Goal: Information Seeking & Learning: Check status

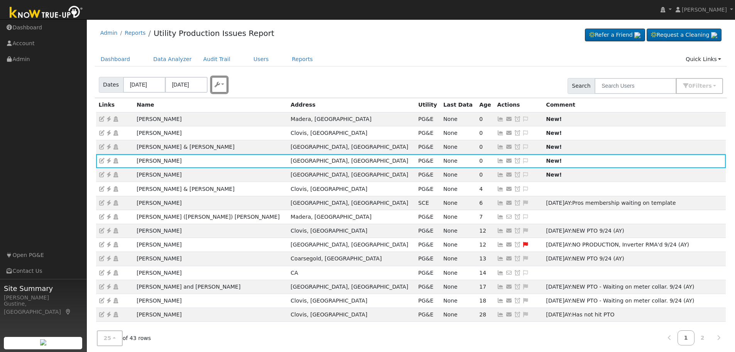
click at [220, 78] on button "button" at bounding box center [219, 85] width 16 height 16
click at [307, 77] on div "Dates 09/26/2025 09/29/2025 Export CSV Search 0 Filter s Include Leads Include …" at bounding box center [410, 84] width 635 height 26
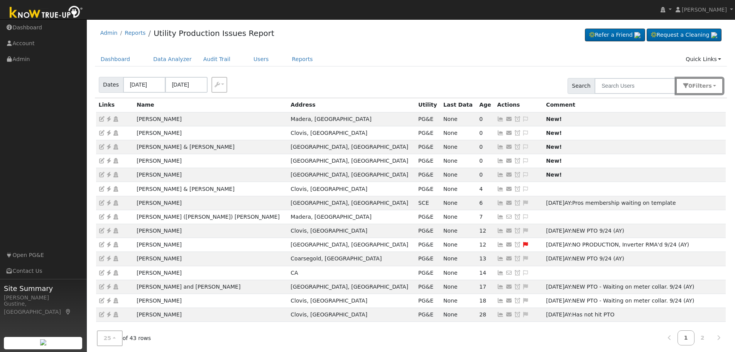
click at [698, 85] on span "Filter s" at bounding box center [702, 86] width 20 height 6
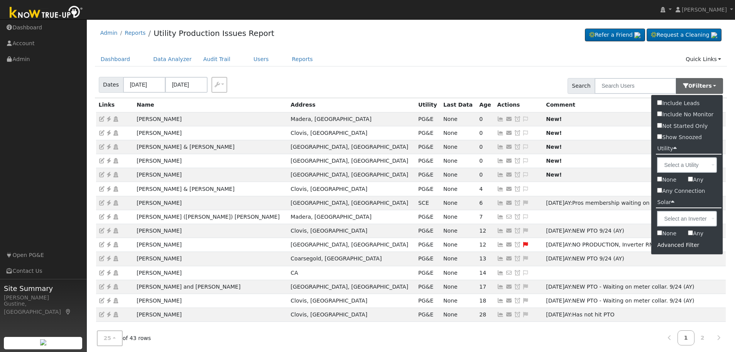
click at [673, 249] on div "Advanced Filter" at bounding box center [686, 245] width 71 height 12
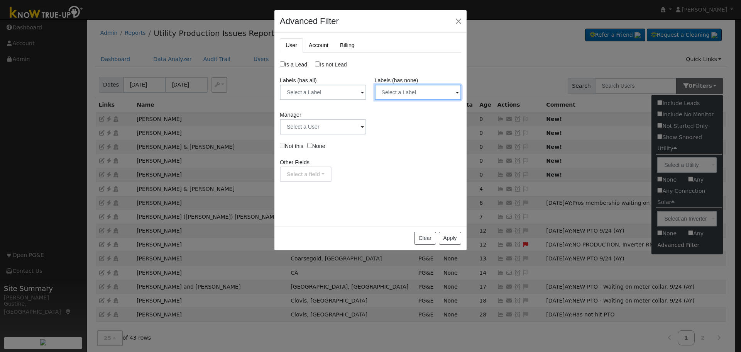
click at [389, 92] on input "text" at bounding box center [418, 92] width 86 height 15
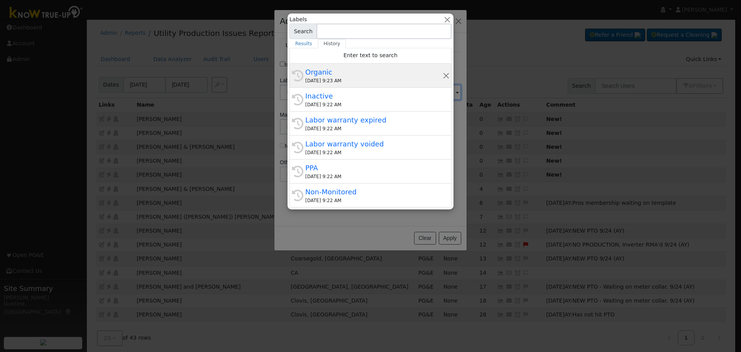
click at [366, 78] on div "09/30/2025 9:23 AM" at bounding box center [373, 80] width 137 height 7
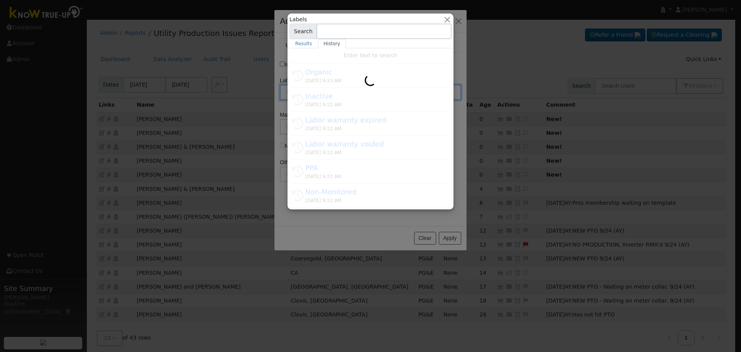
click at [360, 92] on input "text" at bounding box center [323, 92] width 86 height 15
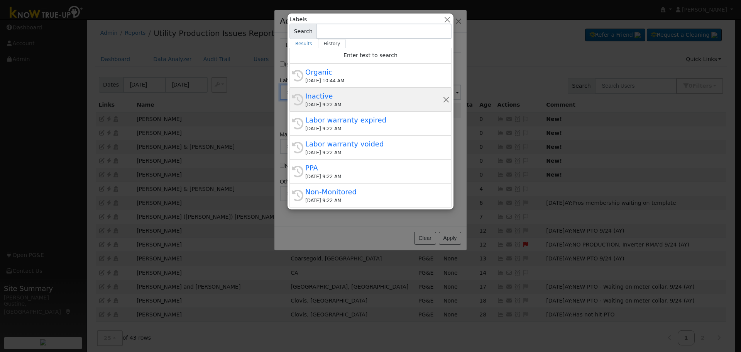
click at [390, 99] on div "Inactive" at bounding box center [373, 96] width 137 height 10
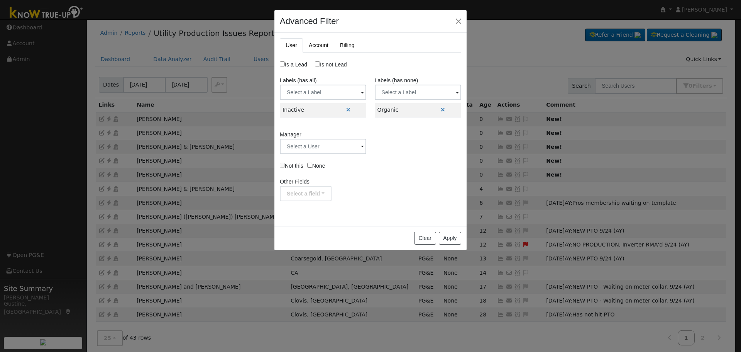
click at [417, 81] on label "Labels (has none)" at bounding box center [397, 80] width 44 height 8
click at [414, 91] on input "text" at bounding box center [418, 92] width 86 height 15
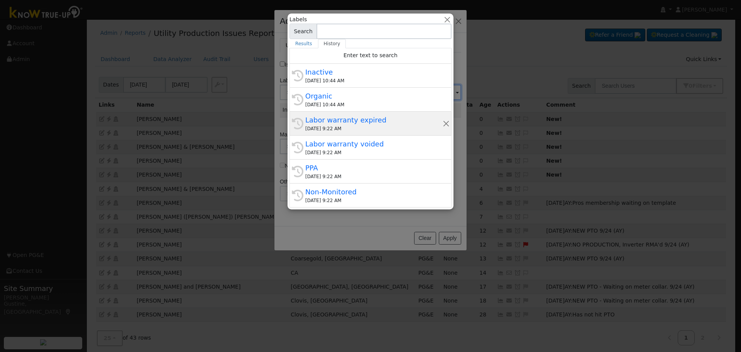
click at [377, 127] on div "09/30/2025 9:22 AM" at bounding box center [373, 128] width 137 height 7
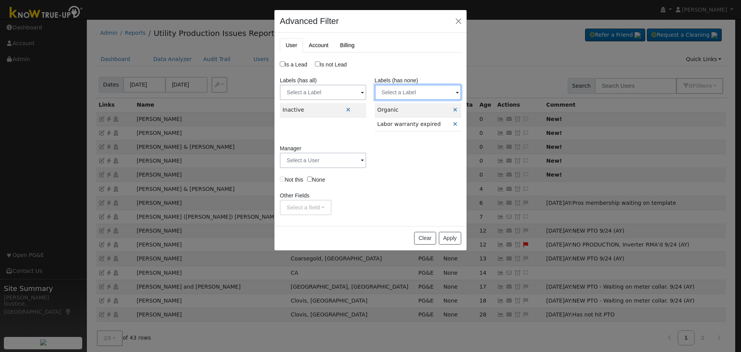
click at [419, 88] on input "text" at bounding box center [418, 92] width 86 height 15
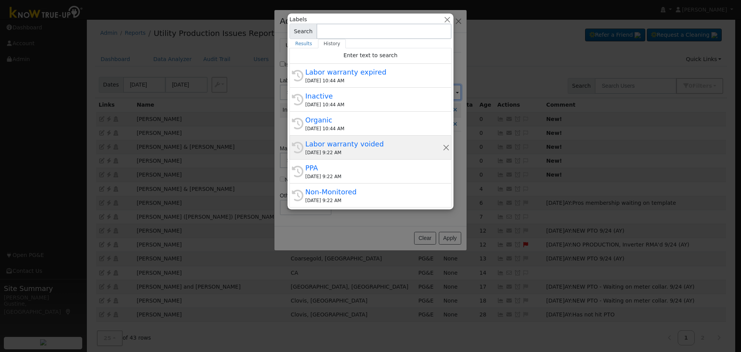
click at [372, 142] on div "Labor warranty voided" at bounding box center [373, 144] width 137 height 10
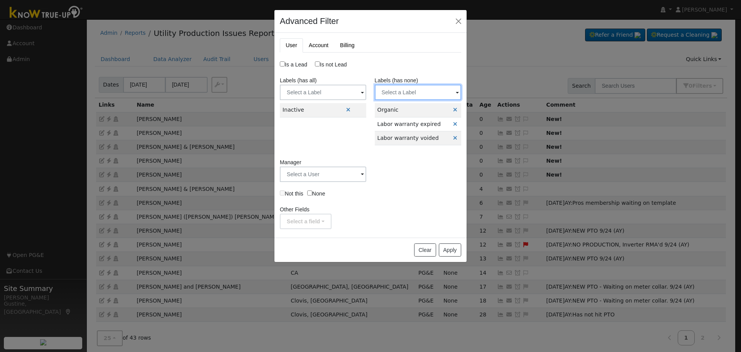
click at [428, 91] on input "text" at bounding box center [418, 92] width 86 height 15
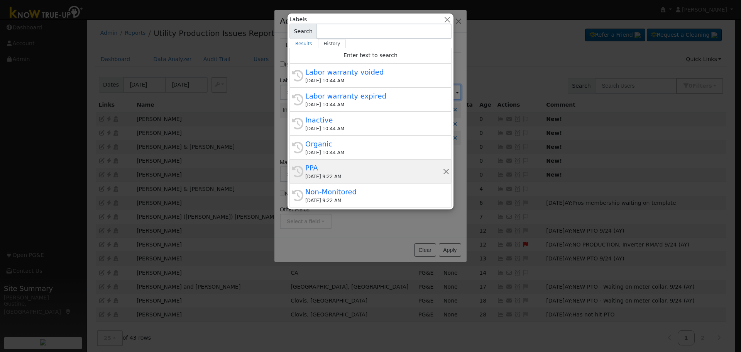
click at [374, 165] on div "PPA" at bounding box center [373, 167] width 137 height 10
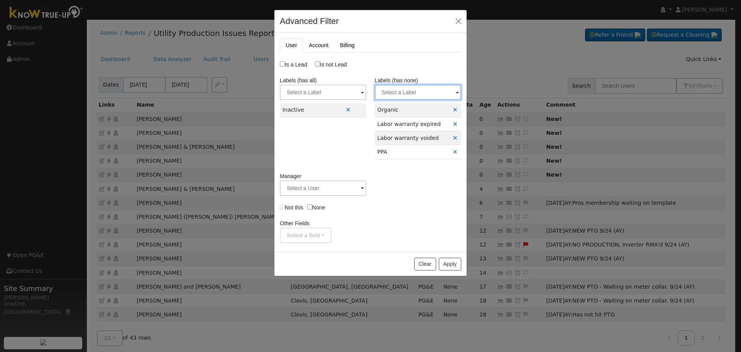
click at [431, 92] on input "text" at bounding box center [418, 92] width 86 height 15
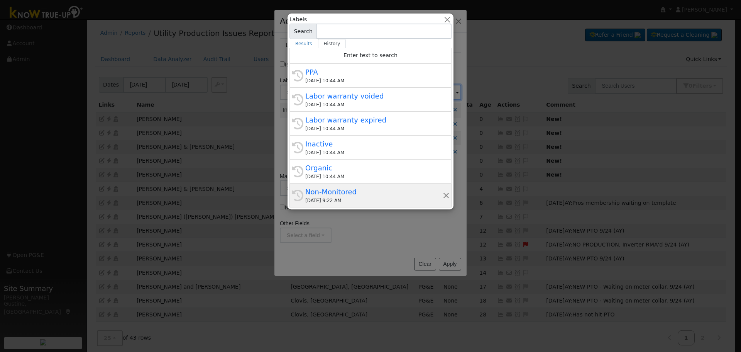
click at [375, 195] on div "Non-Monitored" at bounding box center [373, 191] width 137 height 10
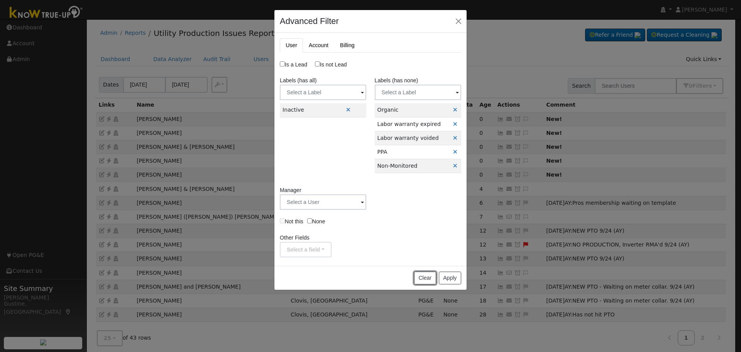
click at [424, 272] on button "Clear" at bounding box center [425, 277] width 22 height 13
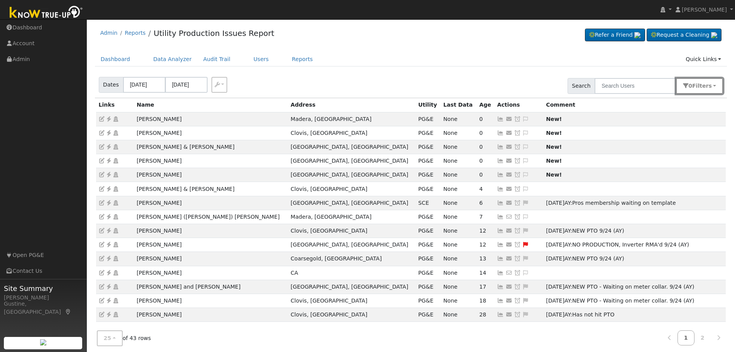
click at [695, 82] on button "0 Filter s" at bounding box center [699, 86] width 47 height 16
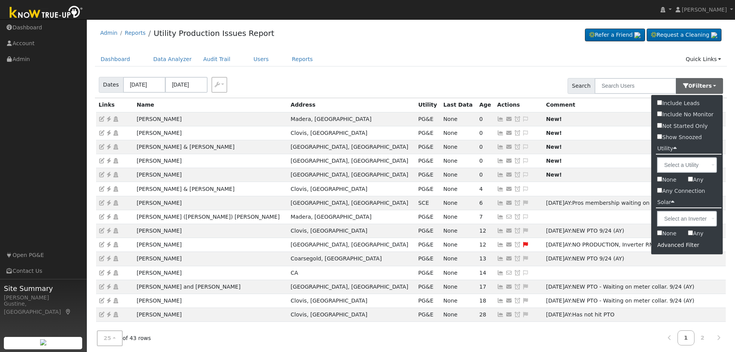
click at [678, 245] on div "Advanced Filter" at bounding box center [686, 245] width 71 height 12
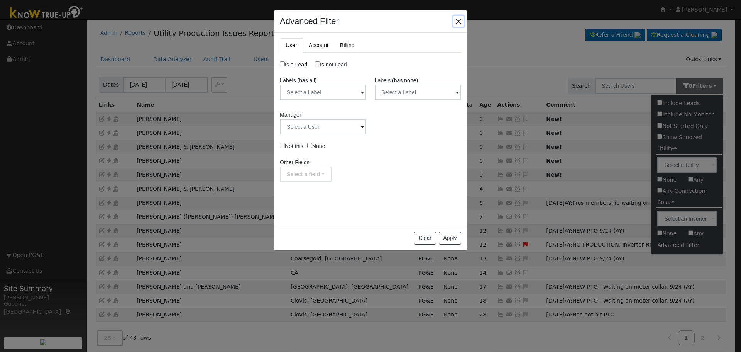
click at [454, 21] on button "button" at bounding box center [458, 21] width 11 height 11
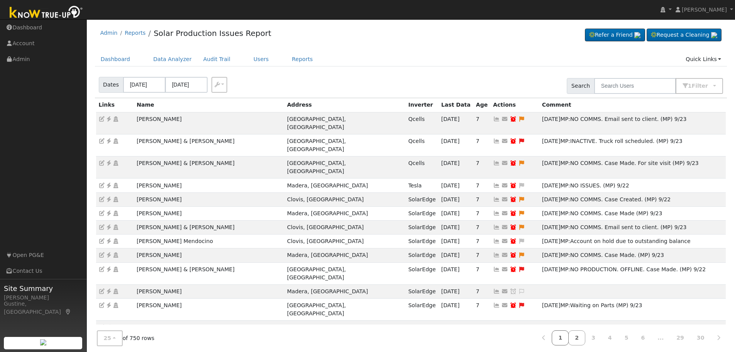
click at [569, 335] on link "1" at bounding box center [560, 337] width 17 height 15
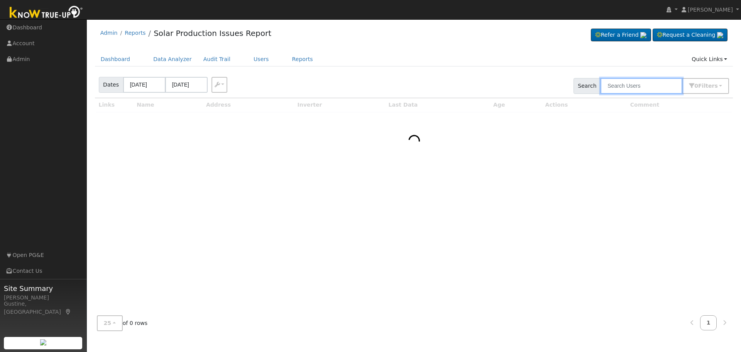
click at [641, 82] on input "text" at bounding box center [641, 86] width 82 height 16
click at [648, 85] on input "[PERSON_NAME]" at bounding box center [641, 86] width 82 height 16
click at [647, 85] on input "[PERSON_NAME]" at bounding box center [641, 86] width 82 height 16
click at [632, 86] on input "[PERSON_NAME]" at bounding box center [641, 86] width 82 height 16
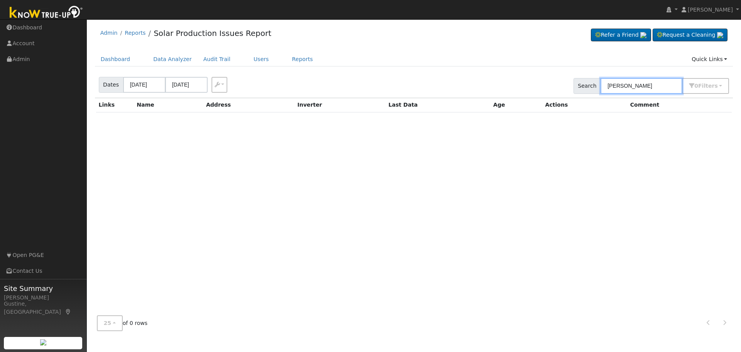
paste input "[GEOGRAPHIC_DATA]"
click at [632, 86] on input "[GEOGRAPHIC_DATA]" at bounding box center [641, 86] width 82 height 16
type input "[GEOGRAPHIC_DATA]"
click at [248, 60] on link "Users" at bounding box center [261, 59] width 27 height 14
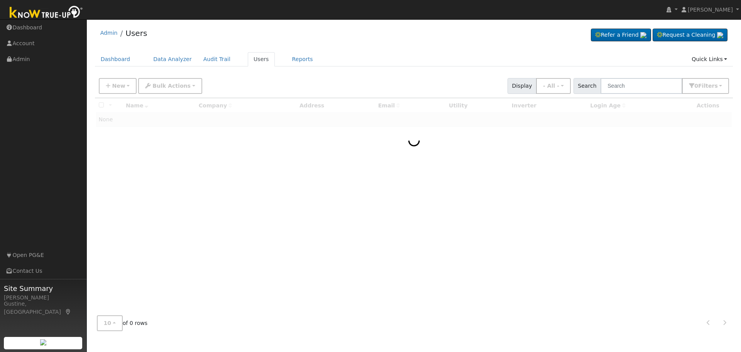
click at [640, 77] on div "New Add User Quick Add Quick Connect Quick Convert Lead Bulk Actions Send Email…" at bounding box center [413, 84] width 633 height 19
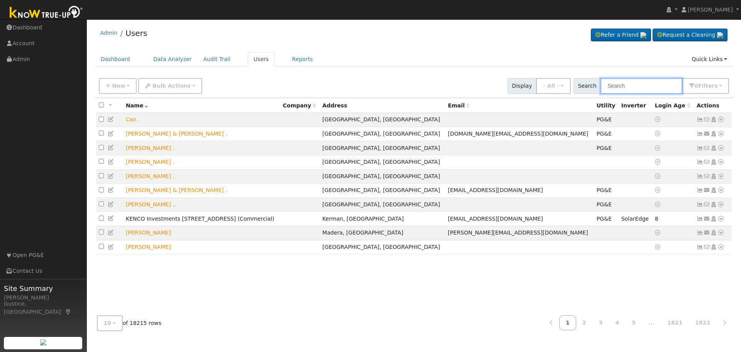
click at [641, 81] on input "text" at bounding box center [641, 86] width 82 height 16
paste input "Balista"
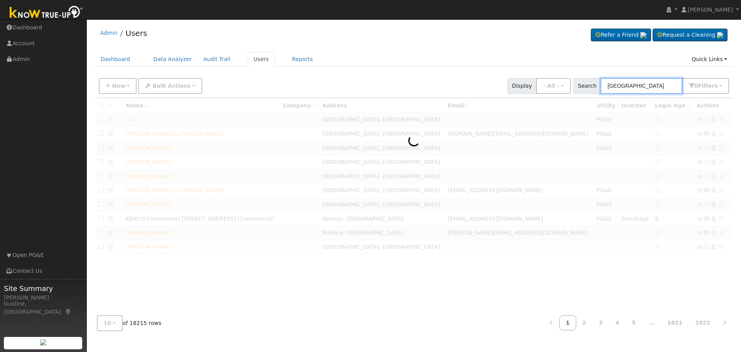
type input "Balista"
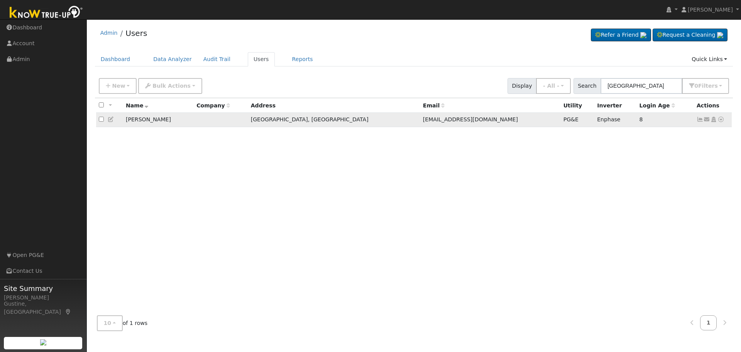
click at [696, 119] on td "Send Email... Copy a Link Reset Password Open Access Data Analyzer Reports Scen…" at bounding box center [713, 120] width 38 height 14
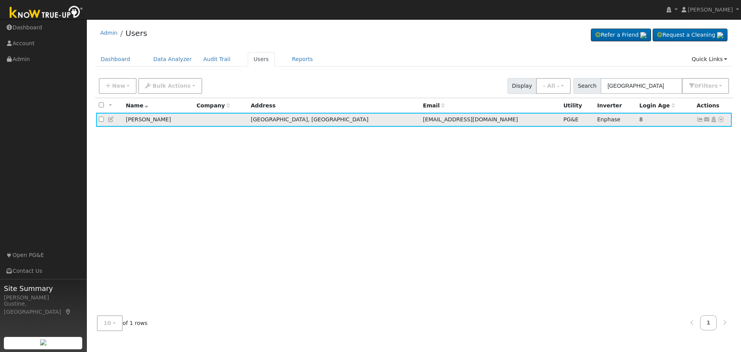
click at [696, 119] on td "Send Email... Copy a Link Reset Password Open Access Data Analyzer Reports Scen…" at bounding box center [713, 120] width 38 height 14
click at [697, 119] on icon at bounding box center [700, 119] width 7 height 5
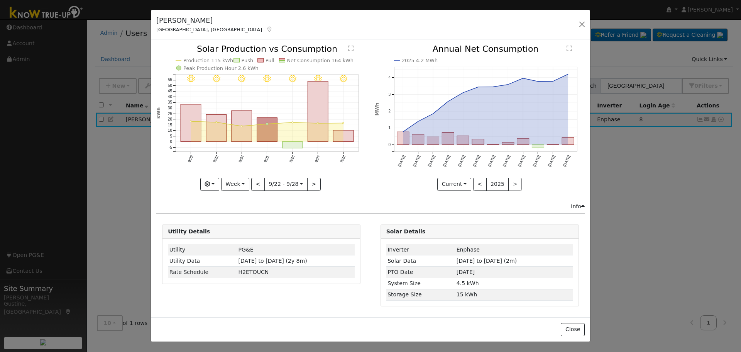
click at [341, 137] on rect "onclick=""" at bounding box center [343, 136] width 20 height 12
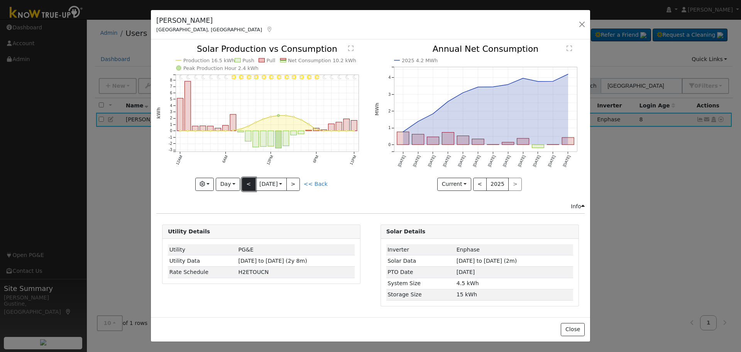
click at [245, 183] on button "<" at bounding box center [249, 184] width 14 height 13
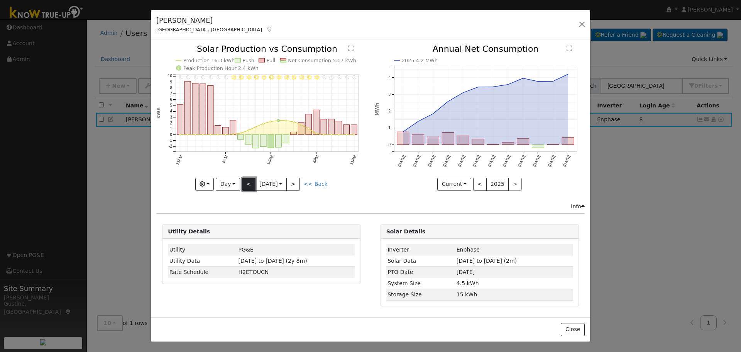
click at [244, 183] on button "<" at bounding box center [249, 184] width 14 height 13
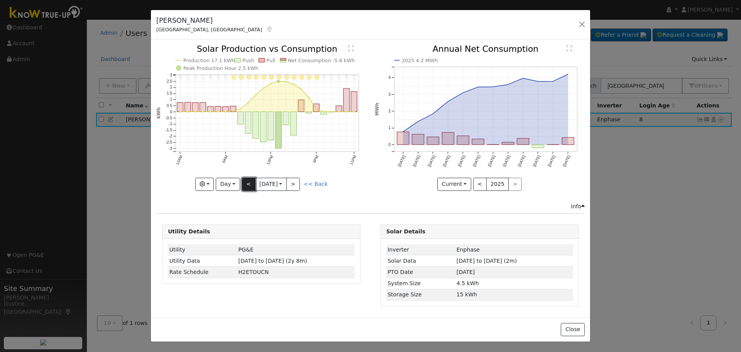
click at [254, 180] on button "<" at bounding box center [249, 184] width 14 height 13
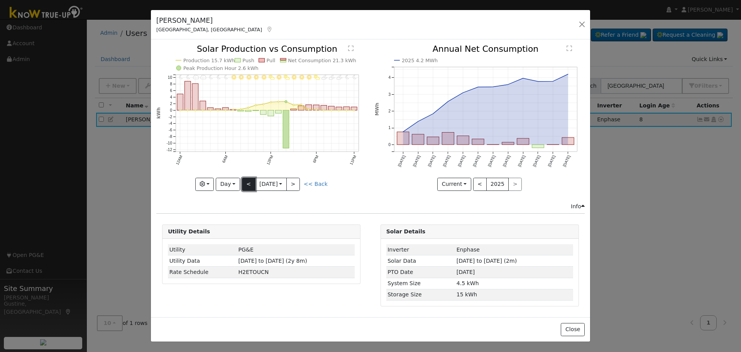
click at [249, 180] on button "<" at bounding box center [249, 184] width 14 height 13
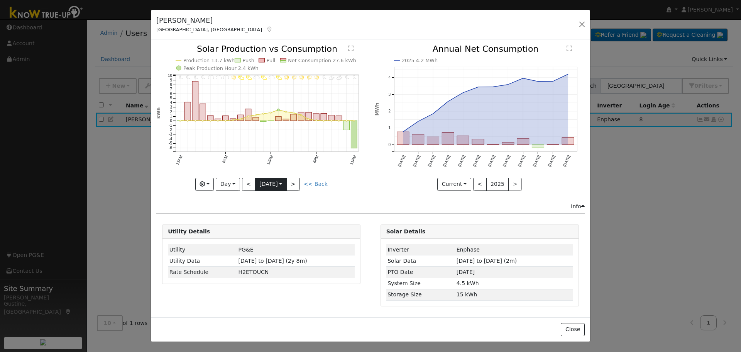
click at [274, 184] on input "2025-09-24" at bounding box center [270, 184] width 31 height 12
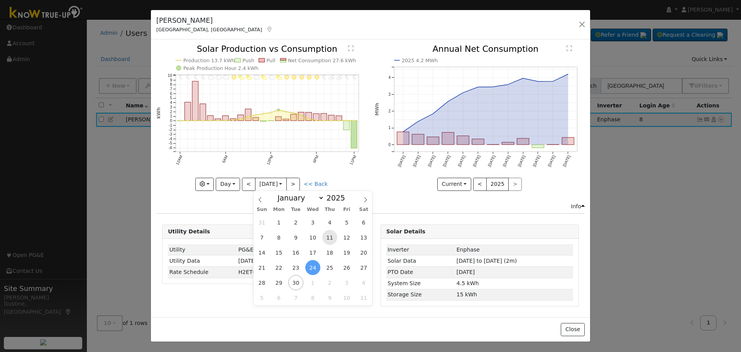
click at [332, 238] on span "11" at bounding box center [329, 237] width 15 height 15
type input "2025-09-11"
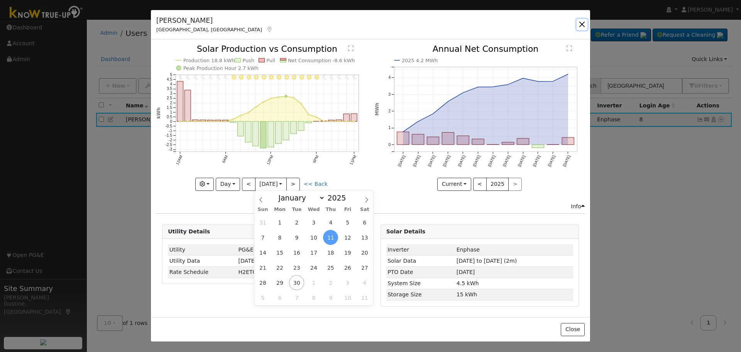
click at [581, 24] on button "button" at bounding box center [582, 24] width 11 height 11
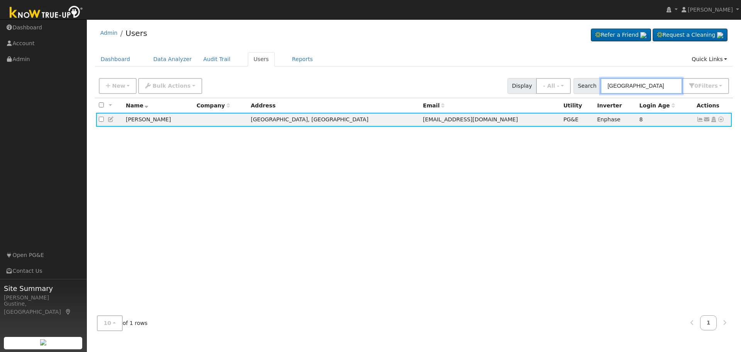
drag, startPoint x: 638, startPoint y: 89, endPoint x: 325, endPoint y: 68, distance: 313.7
click at [421, 72] on div "Admin Users Refer a Friend Request a Cleaning" at bounding box center [414, 179] width 646 height 313
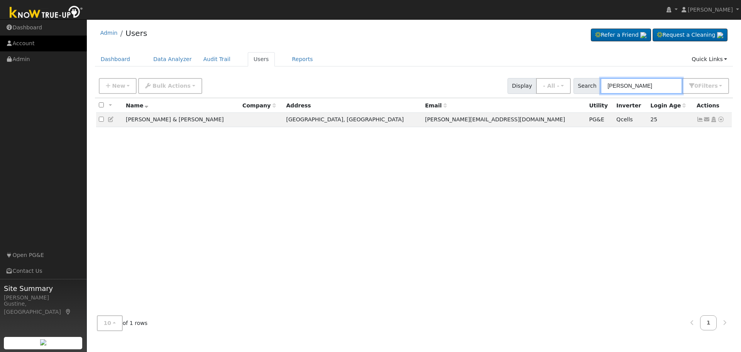
type input "briner"
click at [698, 122] on icon at bounding box center [700, 119] width 7 height 5
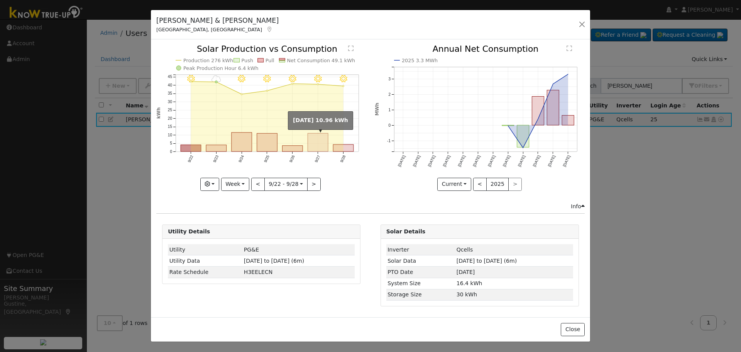
click at [320, 141] on rect "onclick=""" at bounding box center [318, 142] width 20 height 18
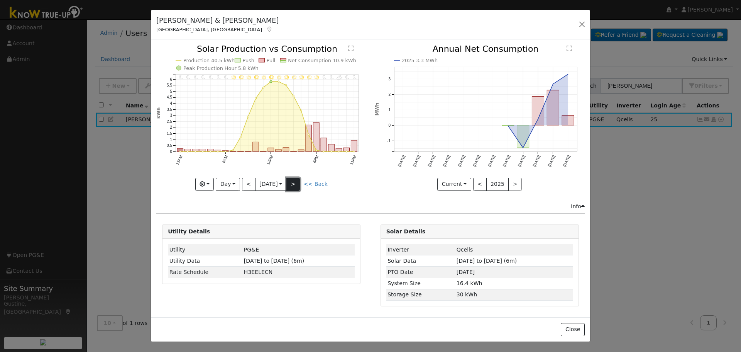
click at [300, 181] on button ">" at bounding box center [293, 184] width 14 height 13
click at [249, 180] on button "<" at bounding box center [249, 184] width 14 height 13
click at [255, 186] on button "<" at bounding box center [249, 184] width 14 height 13
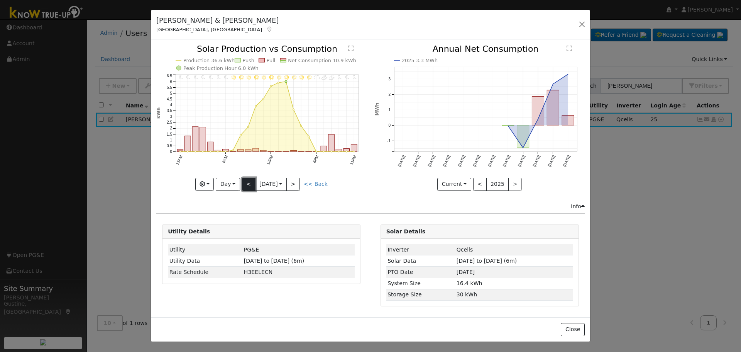
click at [250, 184] on button "<" at bounding box center [249, 184] width 14 height 13
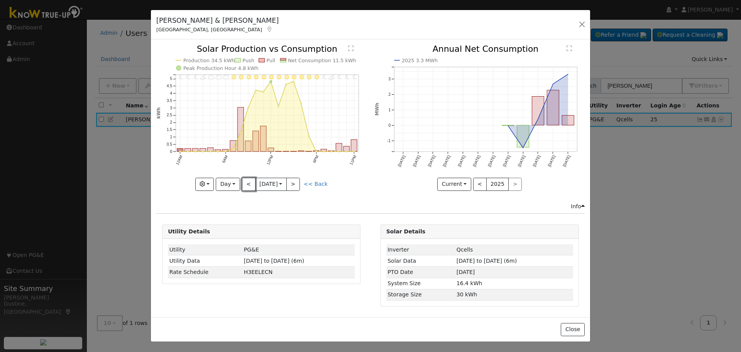
click at [250, 183] on button "<" at bounding box center [249, 184] width 14 height 13
click at [249, 182] on div at bounding box center [261, 117] width 210 height 145
click at [249, 181] on button "<" at bounding box center [249, 184] width 14 height 13
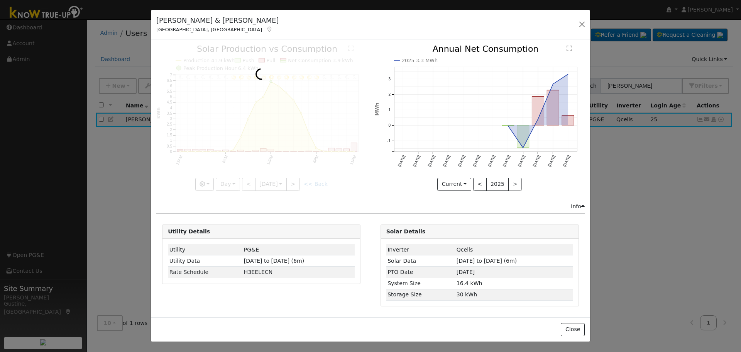
click at [249, 181] on div at bounding box center [261, 117] width 210 height 145
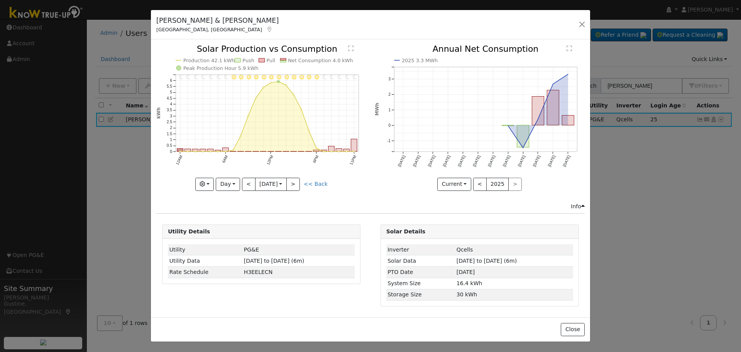
click at [249, 180] on div at bounding box center [261, 117] width 210 height 145
click at [249, 179] on div "11PM - Clear 10PM - Clear 9PM - Clear 8PM - Clear 7PM - Clear 6PM - Clear 5PM -…" at bounding box center [261, 117] width 210 height 145
click at [249, 179] on button "<" at bounding box center [249, 184] width 14 height 13
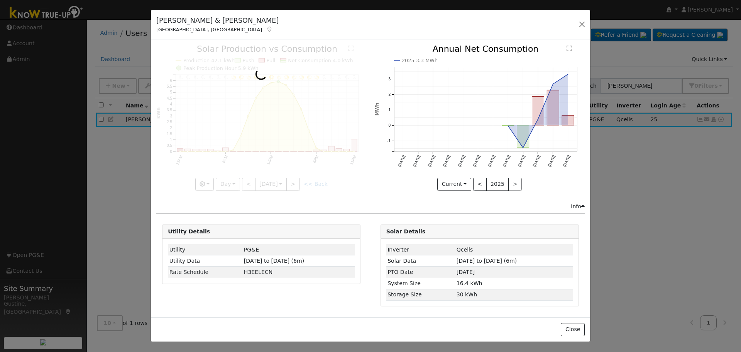
click at [249, 179] on div at bounding box center [261, 117] width 210 height 145
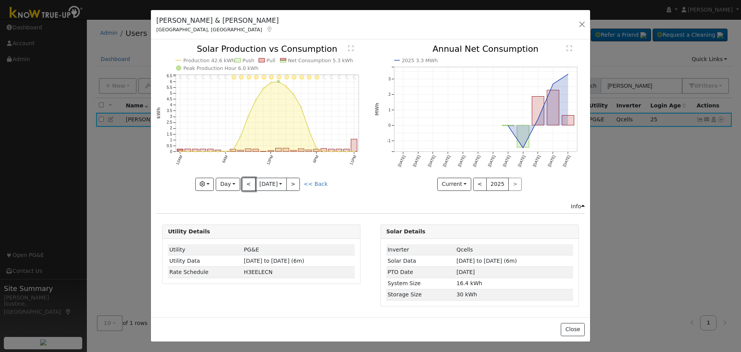
click at [249, 178] on button "<" at bounding box center [249, 184] width 14 height 13
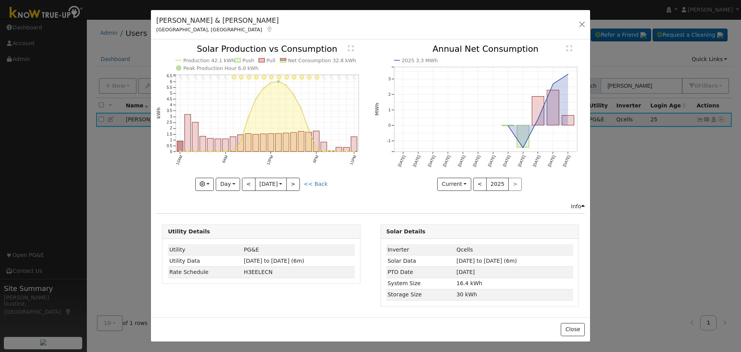
click at [249, 178] on div "11PM - Clear 10PM - Clear 9PM - Clear 8PM - Clear 7PM - Clear 6PM - Clear 5PM -…" at bounding box center [261, 117] width 210 height 145
click at [249, 178] on button "<" at bounding box center [249, 184] width 14 height 13
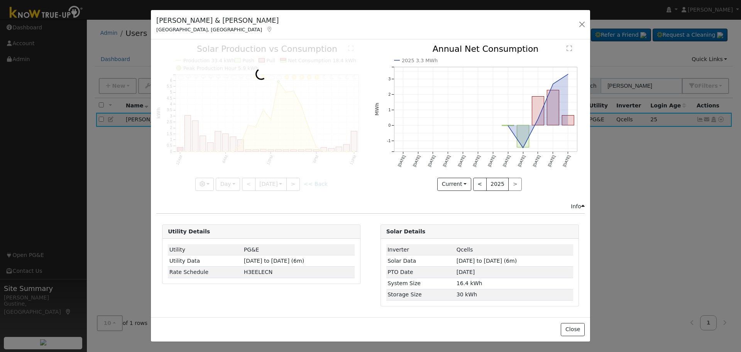
click at [249, 178] on div at bounding box center [261, 117] width 210 height 145
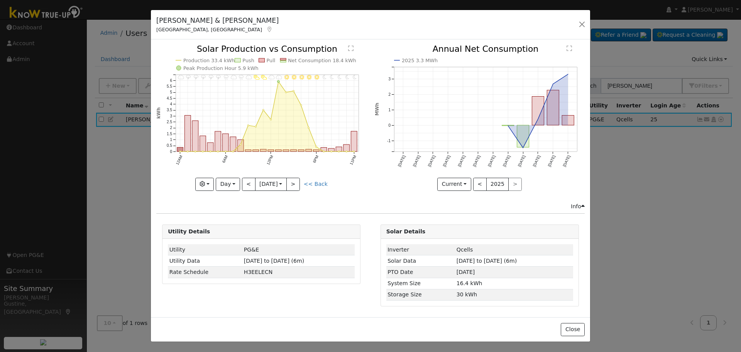
click at [249, 178] on div at bounding box center [261, 117] width 210 height 145
click at [249, 178] on button "<" at bounding box center [249, 184] width 14 height 13
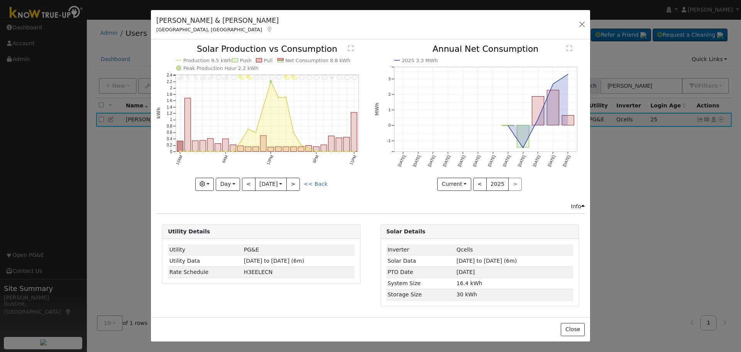
click at [249, 178] on div at bounding box center [261, 117] width 210 height 145
click at [249, 178] on button "<" at bounding box center [249, 184] width 14 height 13
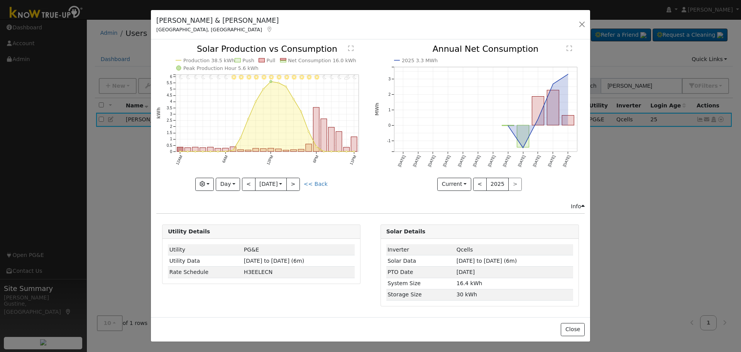
click at [228, 179] on div "11PM - MostlyClear 10PM - PartlyCloudy 9PM - MostlyClear 8PM - MostlyClear 7PM …" at bounding box center [261, 117] width 210 height 145
click at [243, 189] on button "<" at bounding box center [249, 184] width 14 height 13
click at [243, 181] on div "11PM - Clear 10PM - Clear 9PM - Clear 8PM - Clear 7PM - Clear 6PM - Clear 5PM -…" at bounding box center [261, 117] width 210 height 145
click at [243, 181] on button "<" at bounding box center [249, 184] width 14 height 13
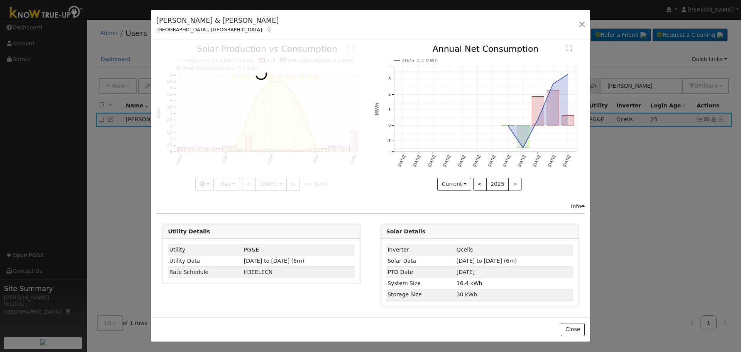
click at [243, 181] on div at bounding box center [261, 117] width 210 height 145
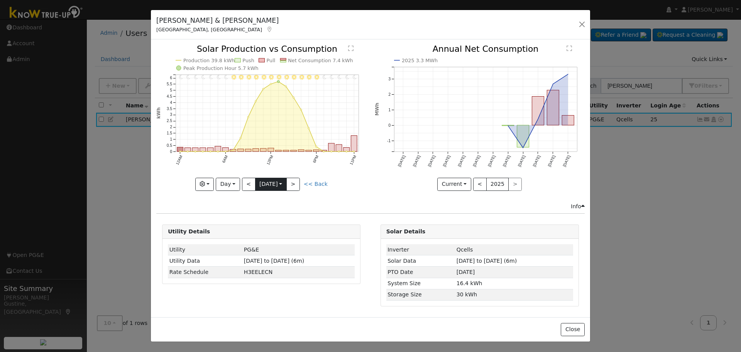
click at [271, 181] on input "2025-09-15" at bounding box center [270, 184] width 31 height 12
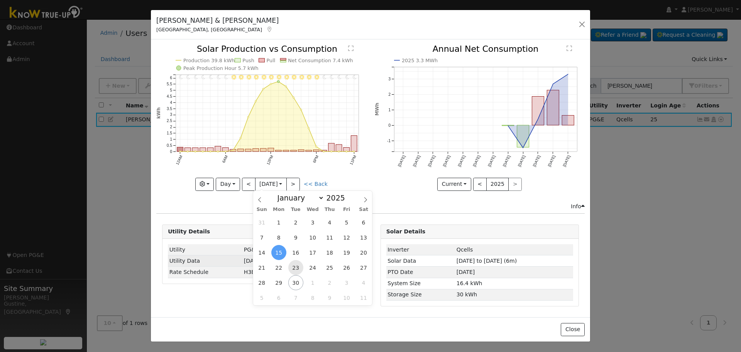
click at [291, 265] on span "23" at bounding box center [295, 267] width 15 height 15
type input "2025-09-23"
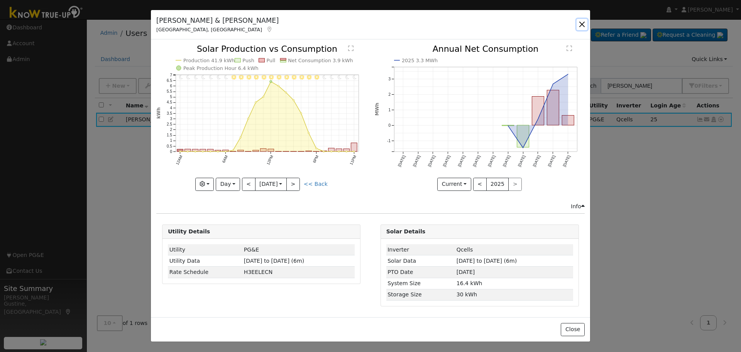
click at [581, 22] on button "button" at bounding box center [582, 24] width 11 height 11
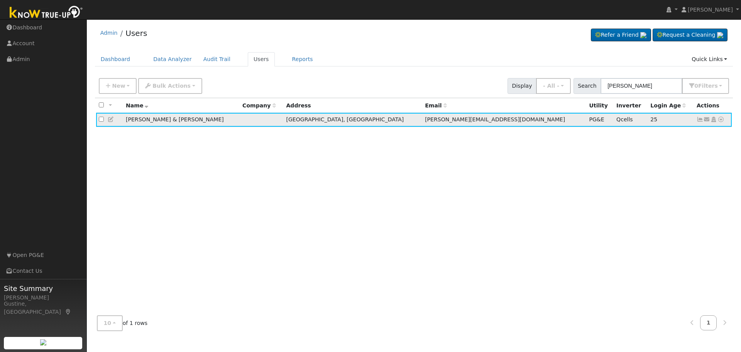
click at [722, 125] on td "Send Email... Copy a Link Reset Password Open Access Data Analyzer Reports Scen…" at bounding box center [713, 120] width 38 height 14
click at [720, 120] on icon at bounding box center [720, 119] width 7 height 5
click at [721, 133] on link "Data Analyzer" at bounding box center [696, 132] width 56 height 11
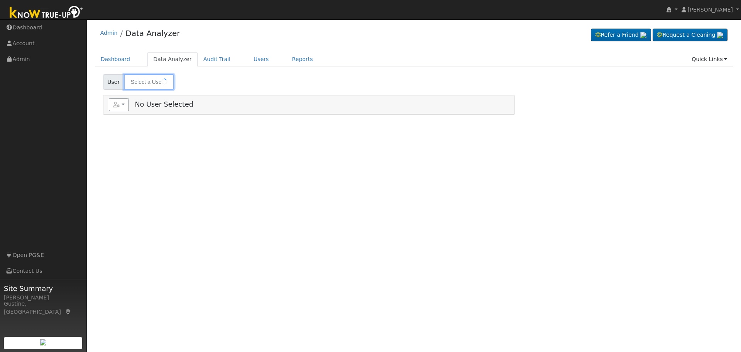
type input "[PERSON_NAME] & [PERSON_NAME]"
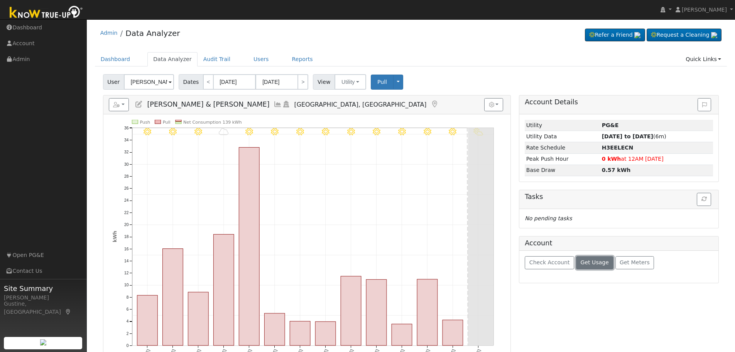
click at [589, 261] on span "Get Usage" at bounding box center [595, 262] width 28 height 6
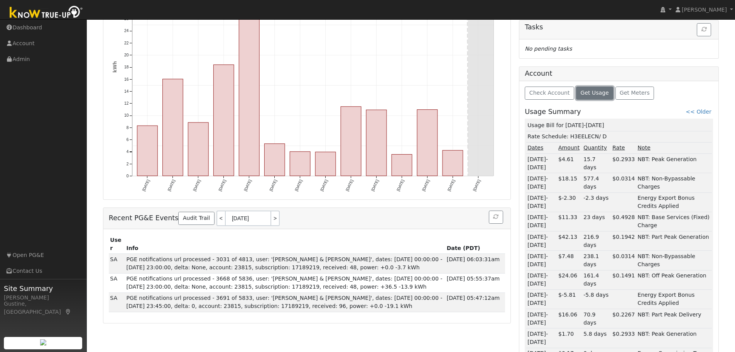
scroll to position [210, 0]
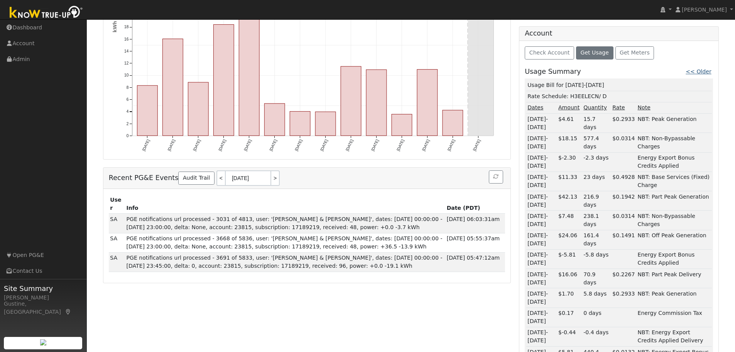
click at [701, 71] on link "<< Older" at bounding box center [698, 71] width 25 height 6
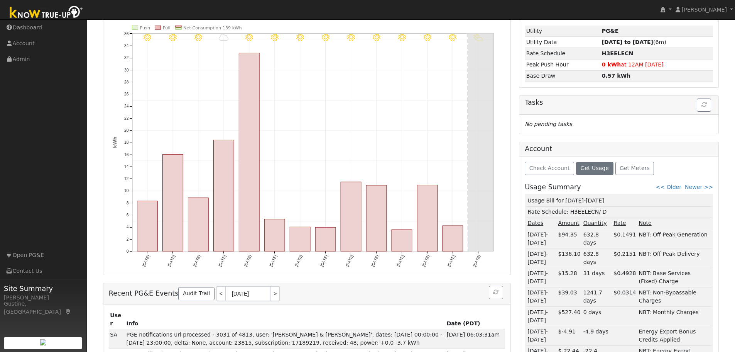
scroll to position [94, 0]
drag, startPoint x: 543, startPoint y: 235, endPoint x: 529, endPoint y: 232, distance: 13.9
click at [529, 232] on td "07/24-08/23/25" at bounding box center [541, 238] width 30 height 19
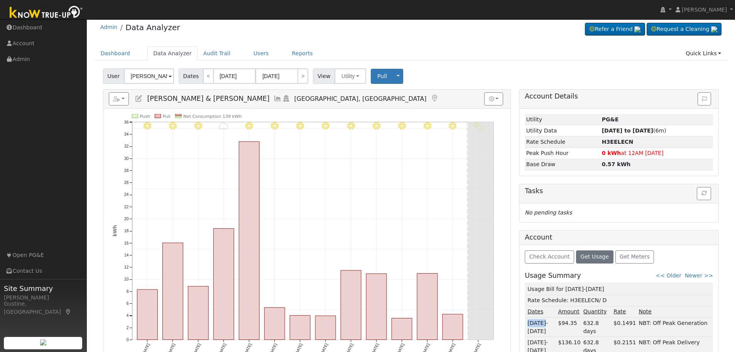
scroll to position [0, 0]
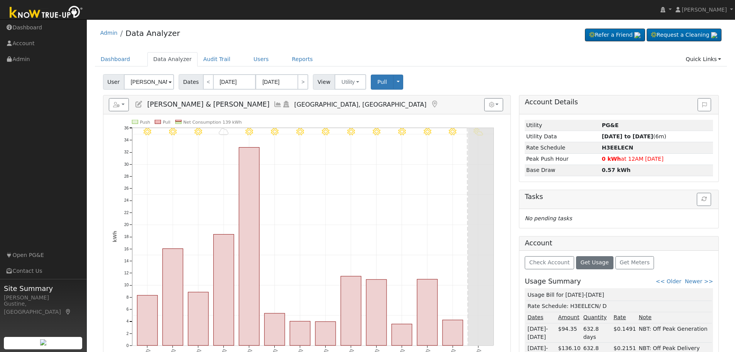
click at [274, 103] on icon at bounding box center [278, 104] width 8 height 7
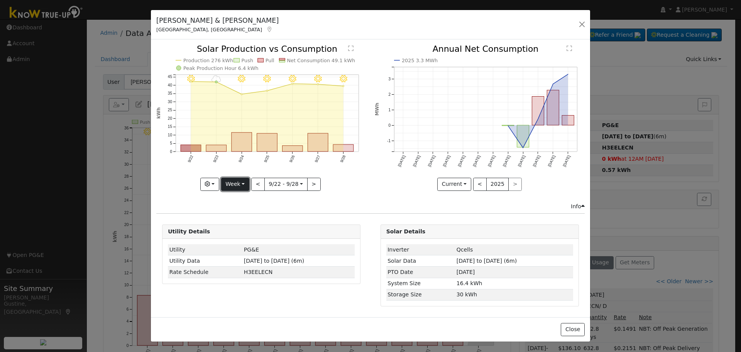
click at [238, 184] on button "Week" at bounding box center [235, 184] width 28 height 13
click at [245, 239] on link "Custom" at bounding box center [249, 243] width 54 height 11
select select "8"
click at [273, 186] on input "[DATE]" at bounding box center [263, 184] width 25 height 12
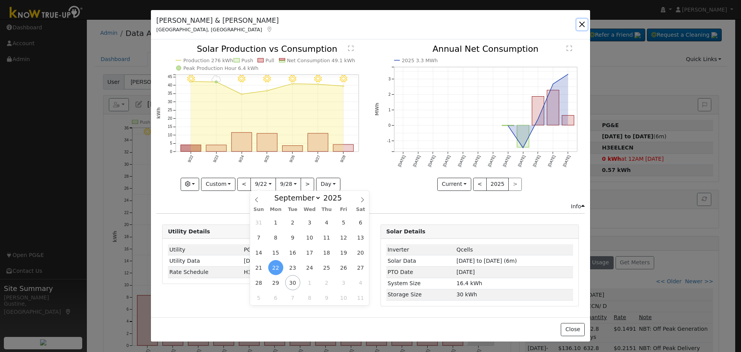
click at [583, 25] on button "button" at bounding box center [582, 24] width 11 height 11
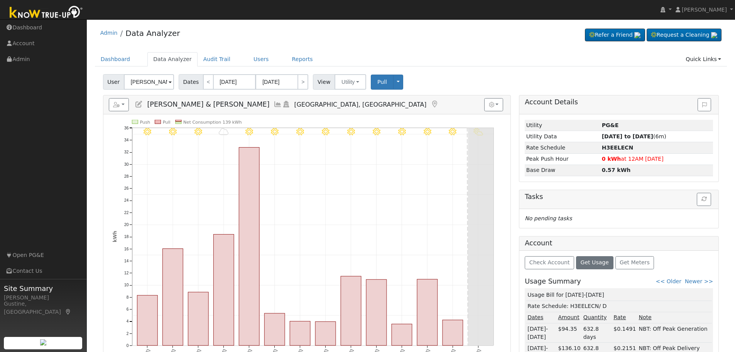
click at [274, 103] on icon at bounding box center [278, 104] width 8 height 7
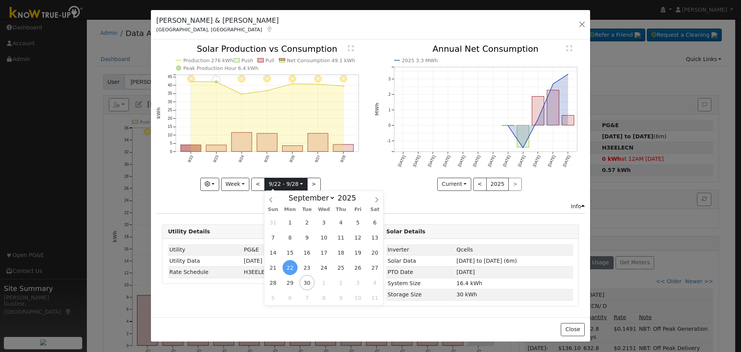
click at [284, 184] on input "[DATE]" at bounding box center [286, 184] width 42 height 12
click at [269, 201] on icon at bounding box center [270, 199] width 5 height 5
select select "6"
click at [339, 268] on span "24" at bounding box center [340, 267] width 15 height 15
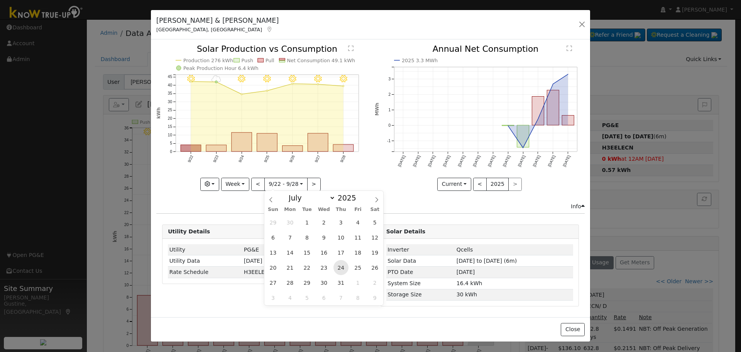
type input "2025-07-24"
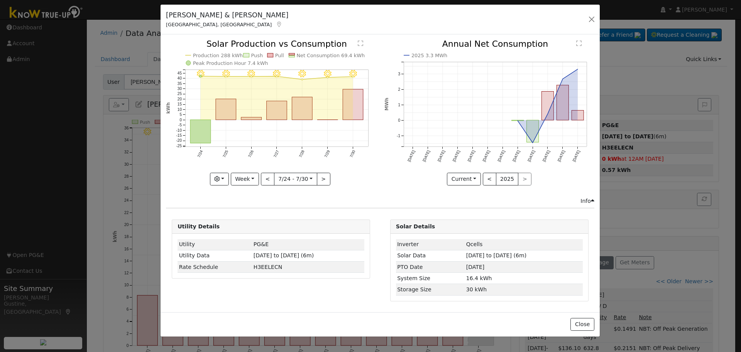
drag, startPoint x: 513, startPoint y: 36, endPoint x: 538, endPoint y: 30, distance: 25.4
click at [545, 21] on div "Elizabeth & Eric Briner Fresno, CA Default Account Default Account 8673 East Be…" at bounding box center [380, 20] width 439 height 30
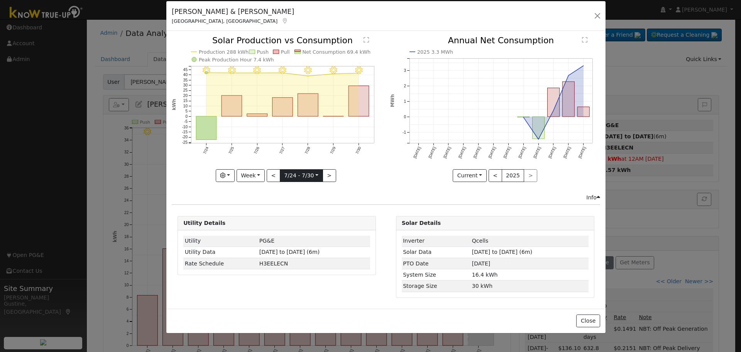
click at [298, 173] on input "2025-07-24" at bounding box center [301, 175] width 42 height 12
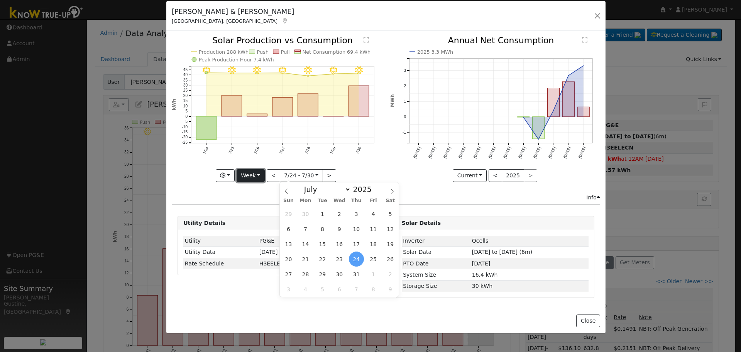
click at [256, 175] on button "Week" at bounding box center [251, 175] width 28 height 13
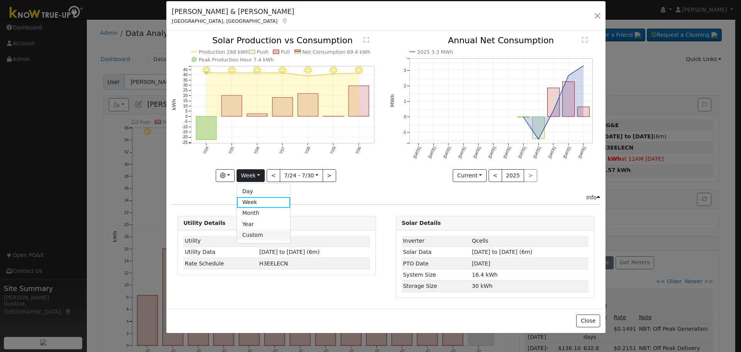
click at [259, 233] on link "Custom" at bounding box center [264, 234] width 54 height 11
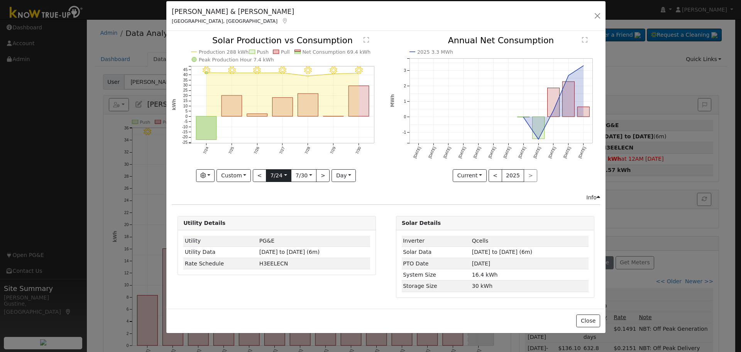
click at [279, 176] on input "2025-07-24" at bounding box center [278, 175] width 25 height 12
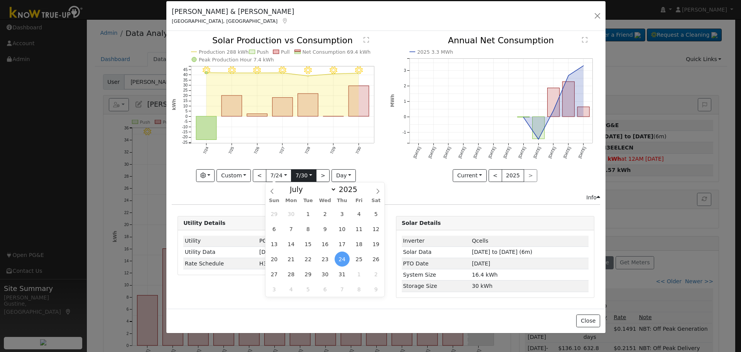
click at [307, 175] on input "2025-07-30" at bounding box center [303, 175] width 25 height 12
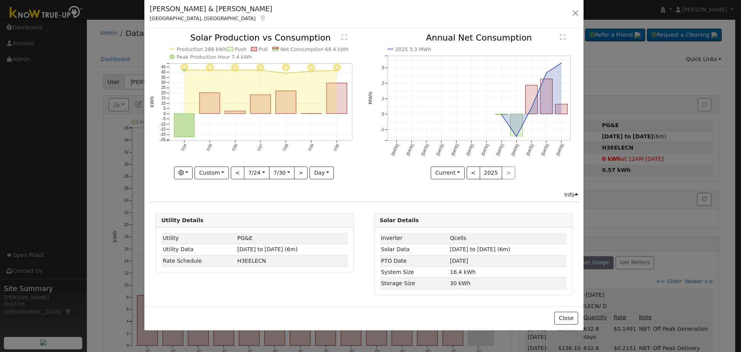
drag, startPoint x: 490, startPoint y: 23, endPoint x: 470, endPoint y: 20, distance: 20.4
click at [470, 20] on div "Elizabeth & Eric Briner Fresno, CA Default Account Default Account 8673 East Be…" at bounding box center [363, 13] width 439 height 30
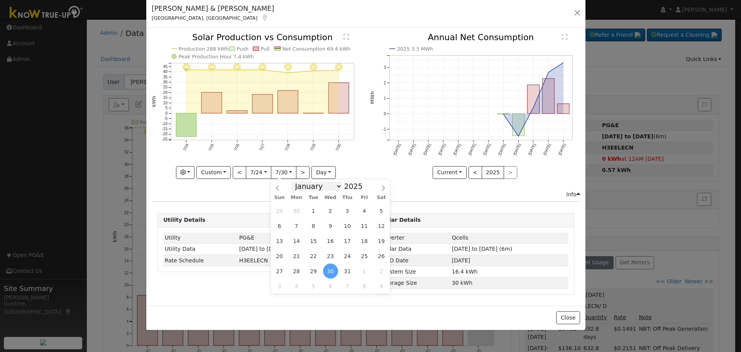
click at [330, 188] on select "January February March April May June July August September October November De…" at bounding box center [316, 185] width 51 height 9
select select "7"
click at [297, 181] on select "January February March April May June July August September October November De…" at bounding box center [316, 185] width 51 height 9
click at [377, 253] on span "23" at bounding box center [381, 255] width 15 height 15
type input "2025-08-23"
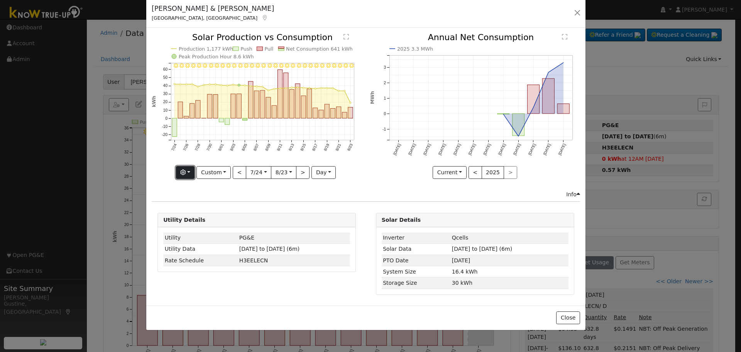
click at [189, 167] on button "button" at bounding box center [185, 172] width 19 height 13
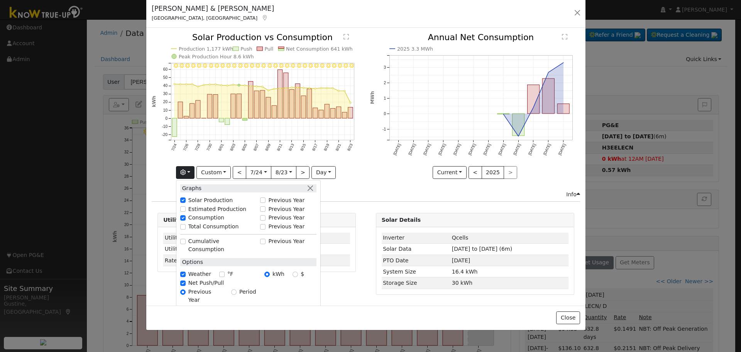
click at [208, 222] on label "Total Consumption" at bounding box center [213, 226] width 51 height 8
click at [186, 224] on input "Total Consumption" at bounding box center [182, 226] width 5 height 5
checkbox input "true"
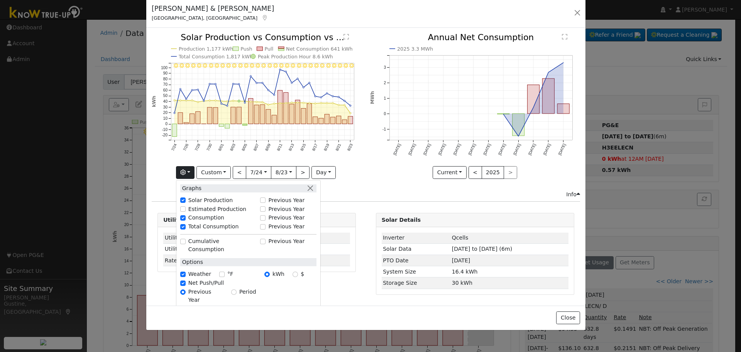
click at [159, 37] on icon "8/23 - MostlyClear 8/22 - Clear 8/21 - Clear 8/20 - Clear 8/19 - Clear 8/18 - C…" at bounding box center [257, 105] width 210 height 145
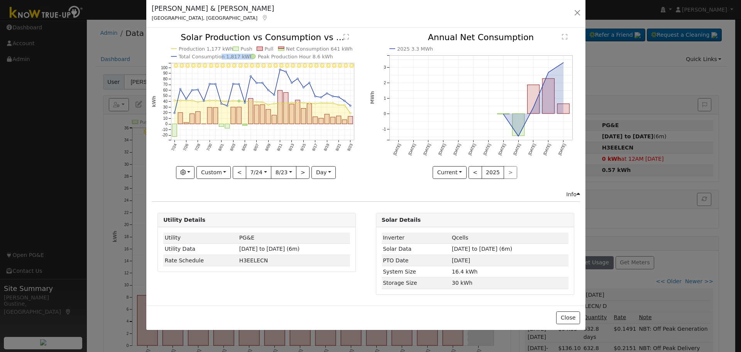
drag, startPoint x: 243, startPoint y: 61, endPoint x: 218, endPoint y: 60, distance: 25.5
click at [218, 60] on icon "8/23 - MostlyClear 8/22 - Clear 8/21 - Clear 8/20 - Clear 8/19 - Clear 8/18 - C…" at bounding box center [257, 105] width 210 height 145
click at [316, 21] on div "Elizabeth & Eric Briner Fresno, CA Default Account Default Account 8673 East Be…" at bounding box center [365, 13] width 439 height 30
click at [222, 14] on div "Elizabeth & Eric Briner Fresno, CA" at bounding box center [213, 12] width 130 height 19
click at [574, 12] on button "button" at bounding box center [577, 12] width 11 height 11
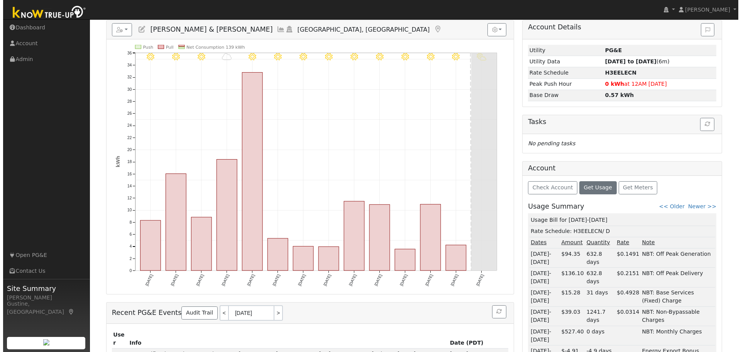
scroll to position [77, 0]
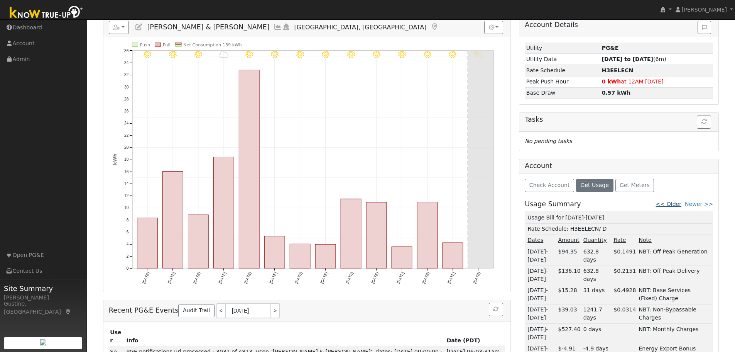
click at [682, 204] on link "<< Older" at bounding box center [668, 204] width 25 height 6
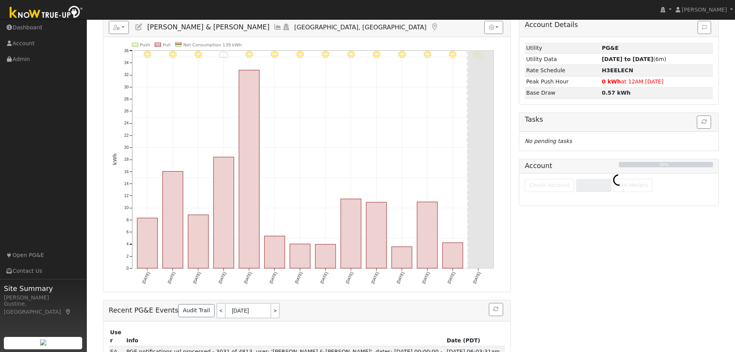
click at [274, 28] on icon at bounding box center [278, 27] width 8 height 7
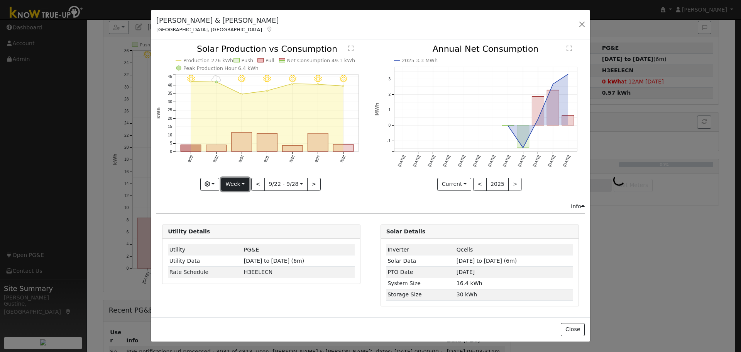
click at [240, 180] on button "Week" at bounding box center [235, 184] width 28 height 13
click at [245, 240] on link "Custom" at bounding box center [249, 243] width 54 height 11
click at [269, 187] on input "[DATE]" at bounding box center [263, 184] width 25 height 12
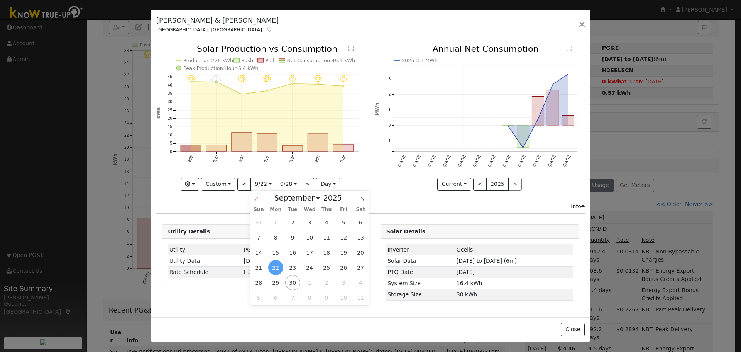
click at [260, 196] on span at bounding box center [256, 197] width 13 height 13
select select "6"
click at [311, 266] on span "23" at bounding box center [309, 267] width 15 height 15
type input "2025-07-23"
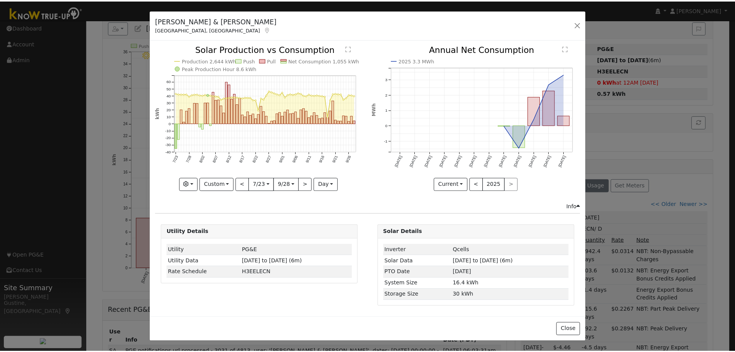
scroll to position [0, 0]
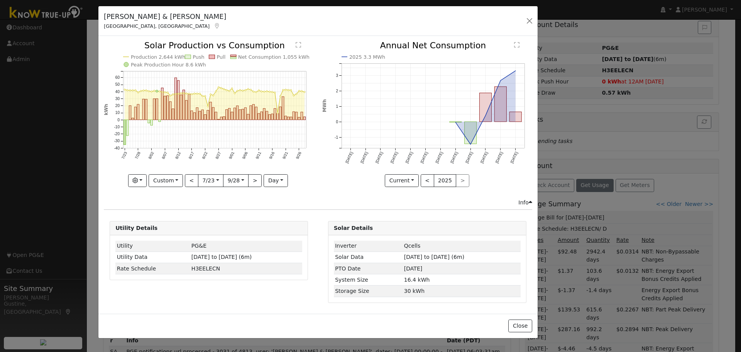
drag, startPoint x: 421, startPoint y: 47, endPoint x: 426, endPoint y: 25, distance: 21.8
click at [426, 25] on div "Elizabeth & Eric Briner Fresno, CA Default Account Default Account 8673 East Be…" at bounding box center [317, 21] width 439 height 30
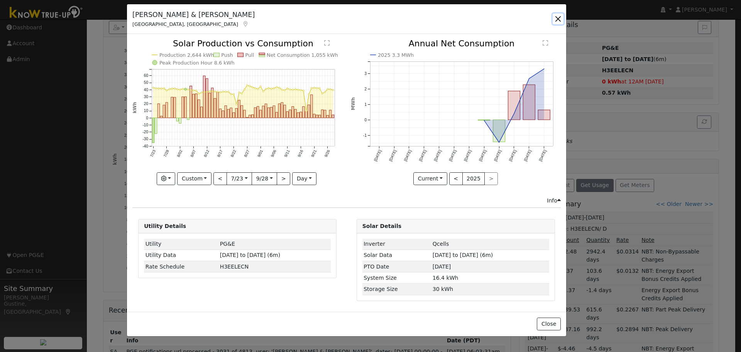
click at [563, 22] on button "button" at bounding box center [558, 19] width 11 height 11
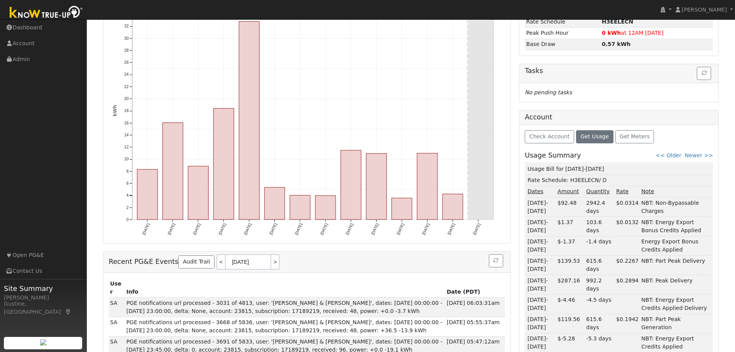
scroll to position [154, 0]
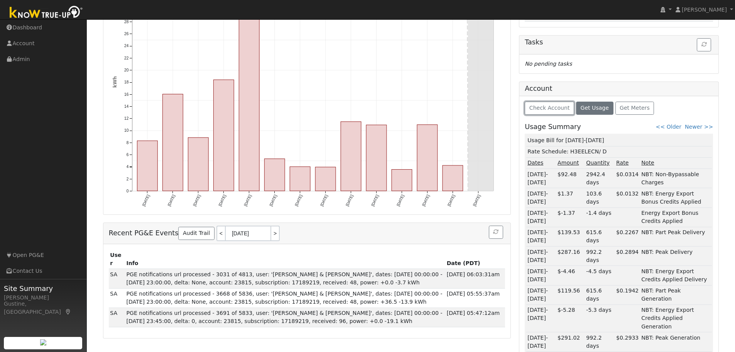
click at [540, 108] on span "Check Account" at bounding box center [549, 108] width 41 height 6
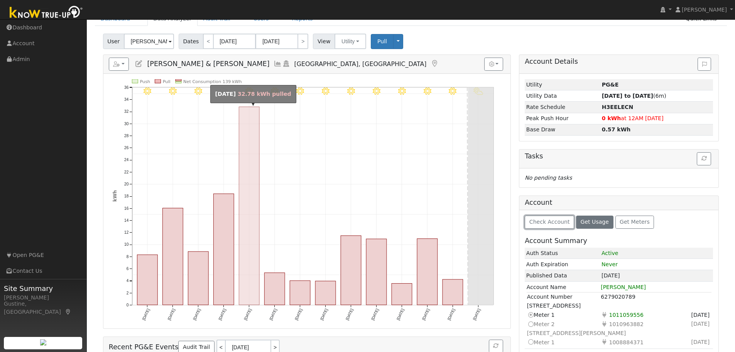
scroll to position [0, 0]
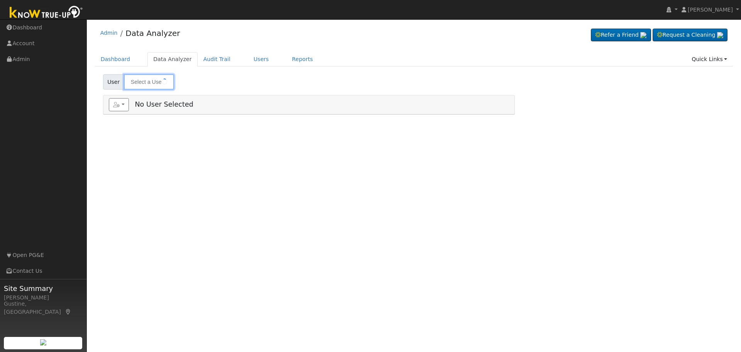
type input "[PERSON_NAME] & [PERSON_NAME]"
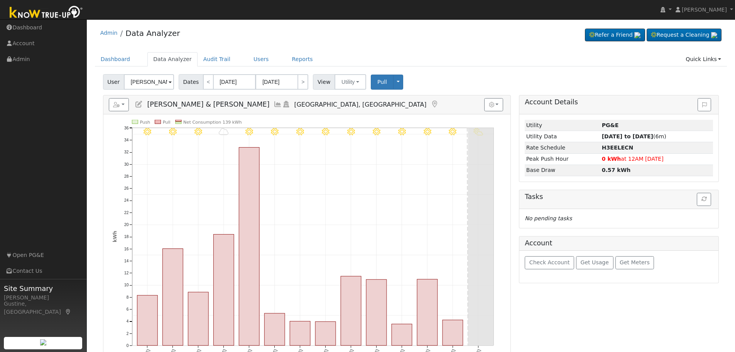
click at [272, 60] on ul "Dashboard Data Analyzer Audit Trail Users Reports Quick Links Quick Add Quick C…" at bounding box center [411, 59] width 633 height 14
click at [249, 58] on link "Users" at bounding box center [261, 59] width 27 height 14
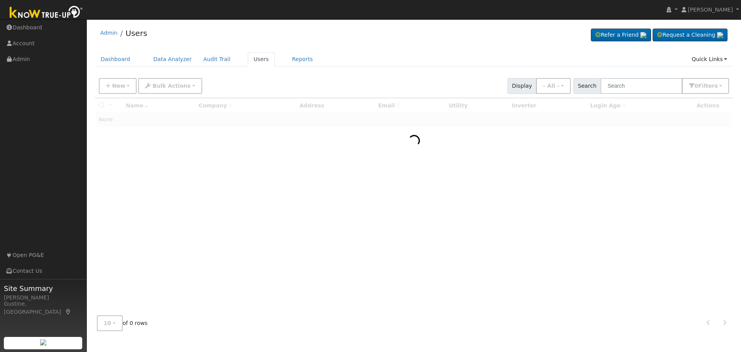
click at [628, 87] on input "text" at bounding box center [641, 86] width 82 height 16
click at [627, 81] on input "text" at bounding box center [641, 86] width 82 height 16
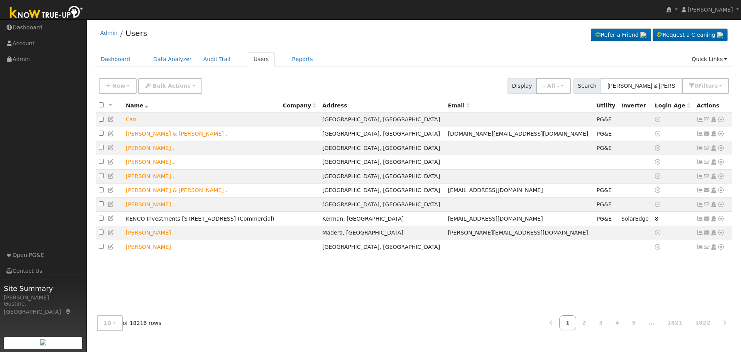
drag, startPoint x: 632, startPoint y: 89, endPoint x: 741, endPoint y: 71, distance: 109.9
click at [741, 71] on div "User Profile First name Last name Email Email Notifications No Emails No Emails…" at bounding box center [414, 185] width 654 height 332
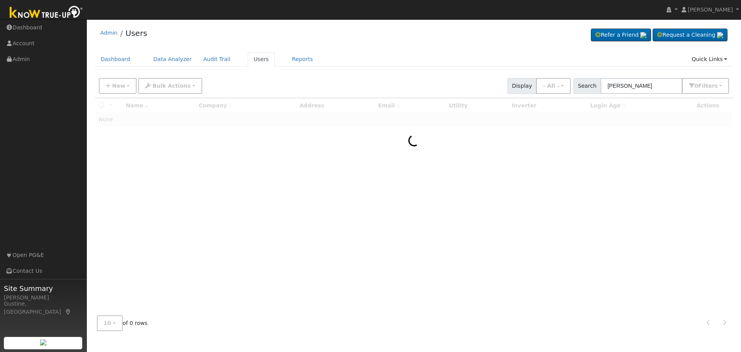
click at [611, 83] on input "[PERSON_NAME]" at bounding box center [641, 86] width 82 height 16
drag, startPoint x: 634, startPoint y: 85, endPoint x: 479, endPoint y: 82, distance: 154.8
click at [480, 82] on div "New Add User Quick Add Quick Connect Quick Convert Lead Bulk Actions Send Email…" at bounding box center [413, 84] width 633 height 19
click at [654, 86] on input "[PERSON_NAME] & DanielDouglas" at bounding box center [641, 86] width 82 height 16
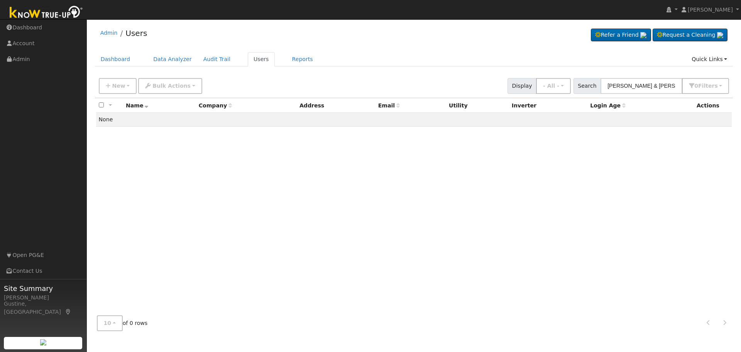
drag, startPoint x: 652, startPoint y: 87, endPoint x: 633, endPoint y: 86, distance: 19.3
click at [633, 86] on input "[PERSON_NAME] & [PERSON_NAME]" at bounding box center [641, 86] width 82 height 16
drag, startPoint x: 656, startPoint y: 86, endPoint x: 493, endPoint y: 82, distance: 163.3
click at [493, 82] on div "New Add User Quick Add Quick Connect Quick Convert Lead Bulk Actions Send Email…" at bounding box center [413, 84] width 633 height 19
type input "[PERSON_NAME]"
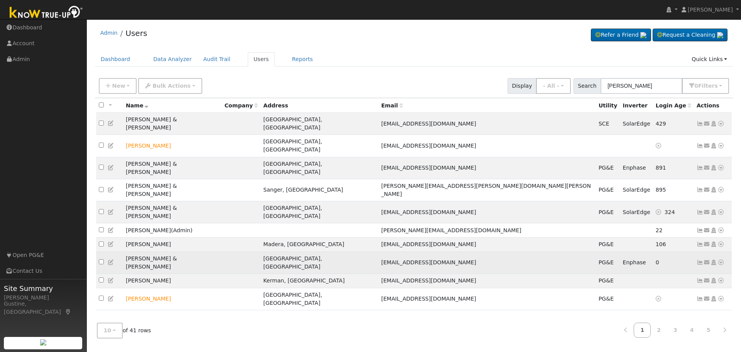
click at [697, 259] on icon at bounding box center [700, 261] width 7 height 5
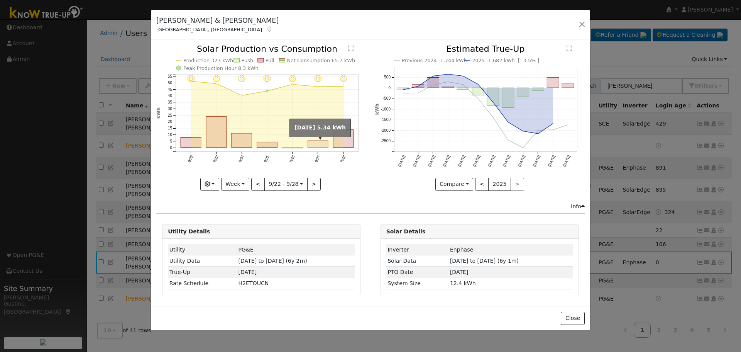
click at [321, 145] on rect "onclick=""" at bounding box center [318, 143] width 20 height 7
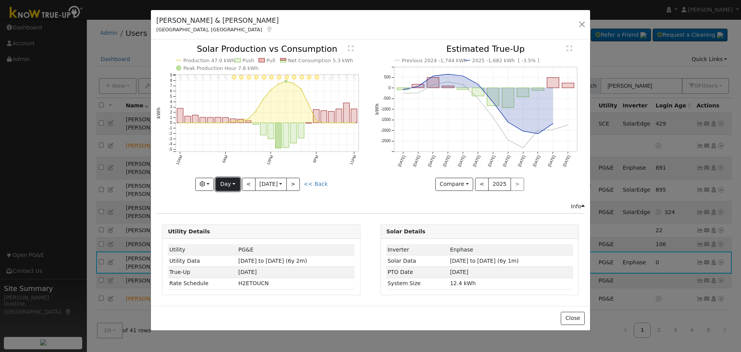
click at [235, 187] on button "Day" at bounding box center [228, 184] width 24 height 13
click at [237, 228] on link "Year" at bounding box center [243, 232] width 54 height 11
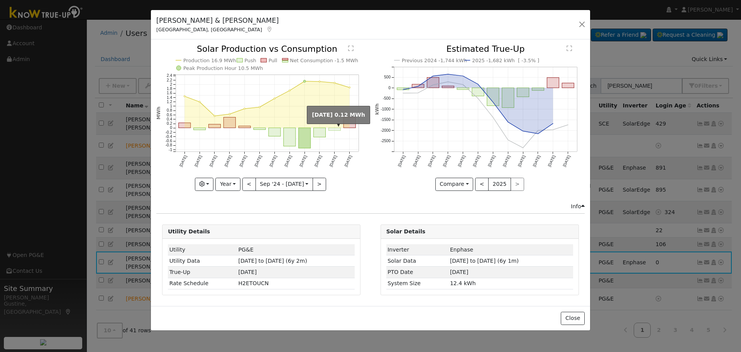
click at [333, 129] on rect "onclick=""" at bounding box center [335, 129] width 12 height 3
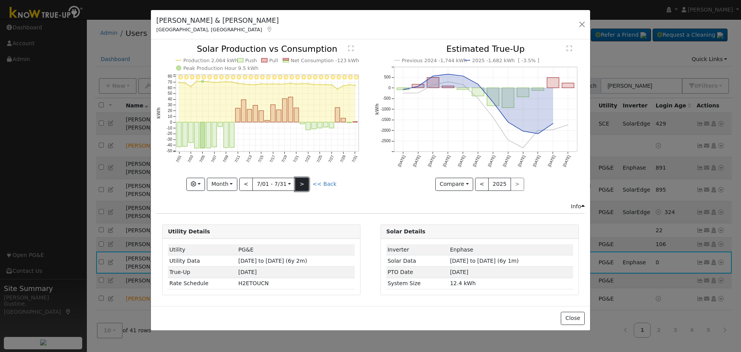
click at [301, 183] on button ">" at bounding box center [302, 184] width 14 height 13
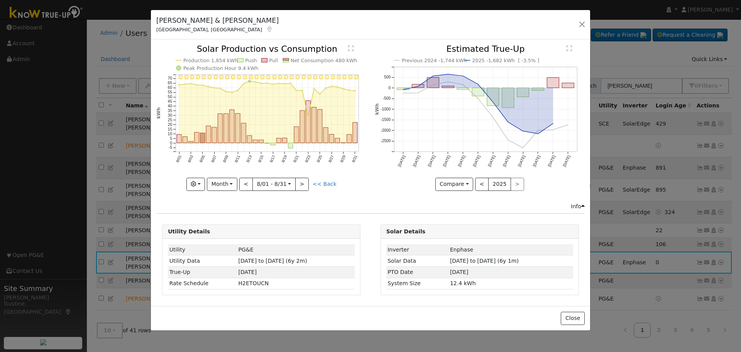
click at [254, 136] on icon "8/31 - Clear 8/30 - Clear 8/29 - Clear 8/28 - Clear 8/27 - Clear 8/26 - Clear 8…" at bounding box center [261, 117] width 210 height 145
click at [221, 136] on rect "onclick=""" at bounding box center [220, 128] width 5 height 29
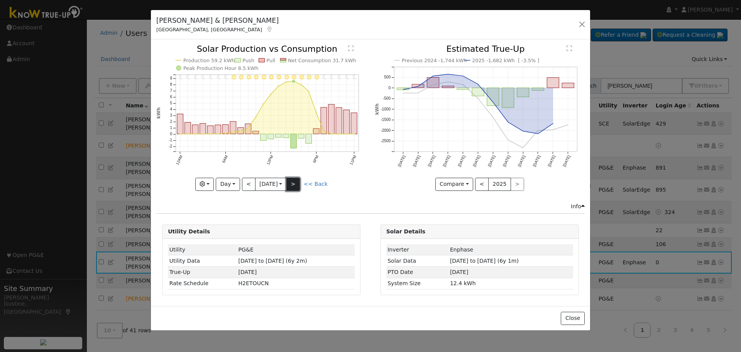
click at [293, 180] on button ">" at bounding box center [293, 184] width 14 height 13
click at [0, 0] on div at bounding box center [0, 0] width 0 height 0
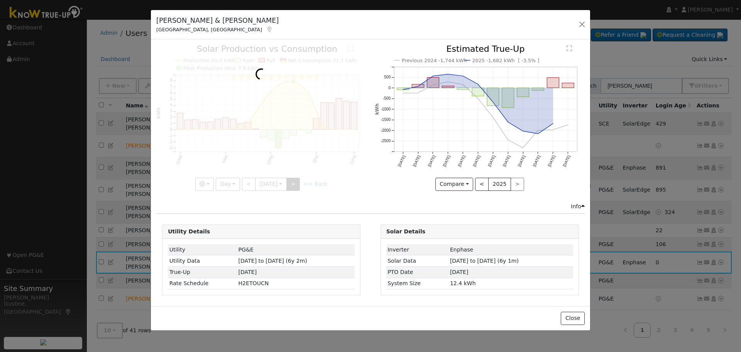
click at [293, 180] on div at bounding box center [261, 117] width 210 height 145
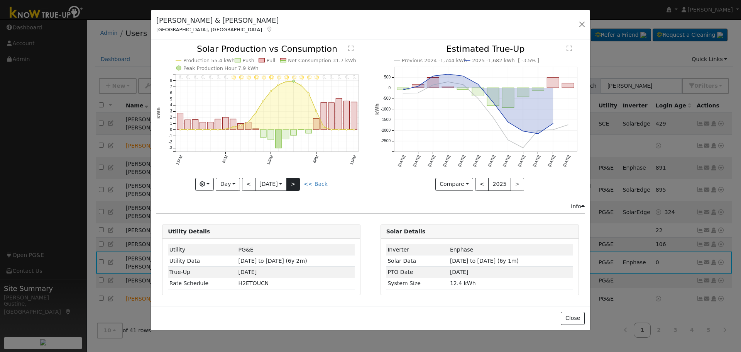
click at [293, 180] on div "11PM - Clear 10PM - Clear 9PM - Clear 8PM - Clear 7PM - Clear 6PM - Clear 5PM -…" at bounding box center [261, 117] width 210 height 145
click at [293, 180] on button ">" at bounding box center [293, 184] width 14 height 13
click at [293, 180] on div "11PM - Clear 10PM - Clear 9PM - Clear 8PM - Clear 7PM - Clear 6PM - Clear 5PM -…" at bounding box center [261, 117] width 210 height 145
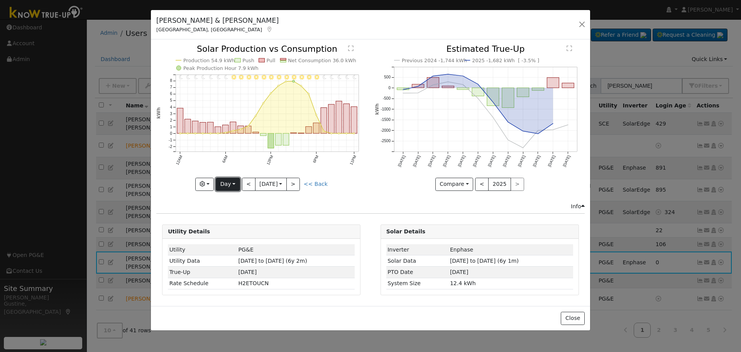
click at [223, 182] on button "Day" at bounding box center [228, 184] width 24 height 13
click at [238, 234] on link "Year" at bounding box center [243, 232] width 54 height 11
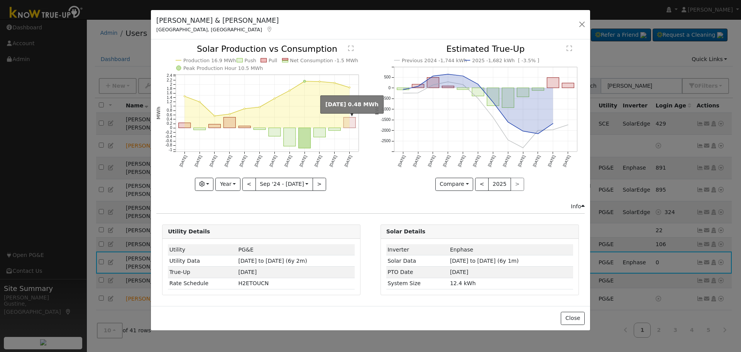
click at [352, 122] on rect "onclick=""" at bounding box center [350, 122] width 12 height 10
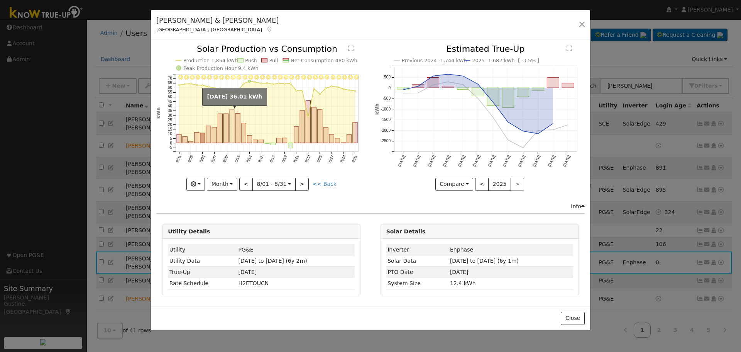
click at [233, 122] on rect "onclick=""" at bounding box center [232, 126] width 5 height 33
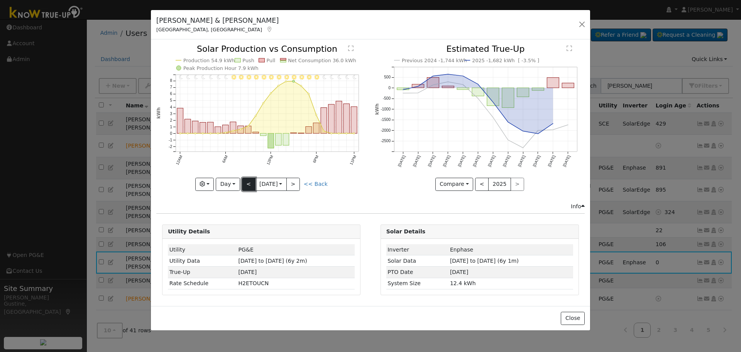
click at [252, 184] on button "<" at bounding box center [249, 184] width 14 height 13
type input "[DATE]"
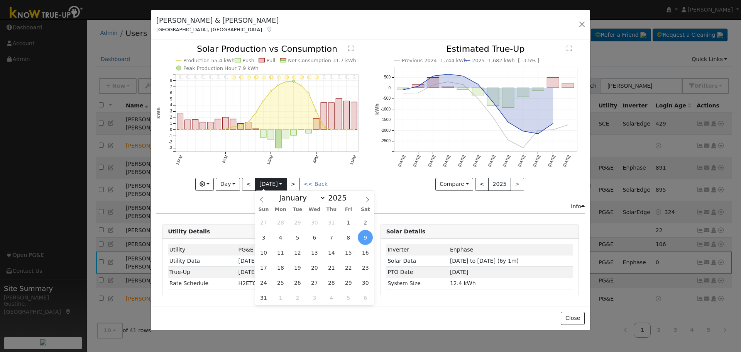
click at [282, 184] on input "[DATE]" at bounding box center [270, 184] width 31 height 12
click at [362, 198] on span at bounding box center [367, 197] width 13 height 13
select select "8"
click at [342, 238] on span "12" at bounding box center [348, 237] width 15 height 15
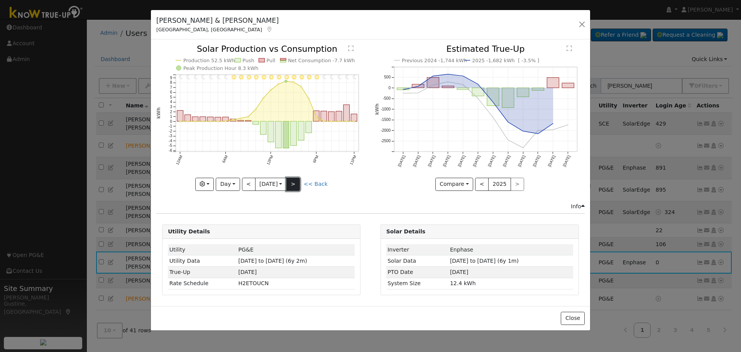
click at [295, 182] on button ">" at bounding box center [293, 184] width 14 height 13
click at [300, 183] on button ">" at bounding box center [293, 184] width 14 height 13
click at [299, 185] on button ">" at bounding box center [293, 184] width 14 height 13
type input "[DATE]"
click at [200, 183] on icon "button" at bounding box center [202, 183] width 5 height 5
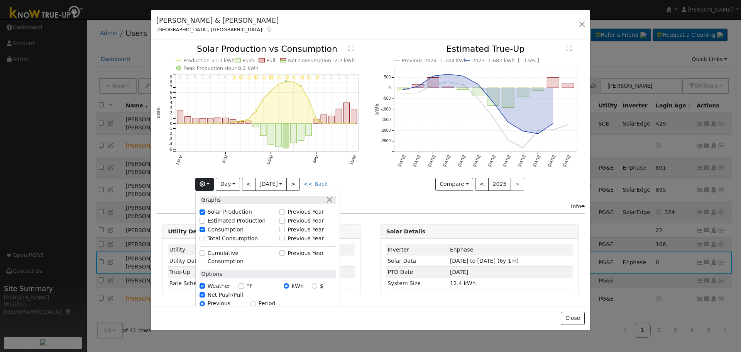
click at [212, 232] on label "Consumption" at bounding box center [226, 229] width 36 height 8
click at [205, 232] on input "Consumption" at bounding box center [202, 229] width 5 height 5
checkbox input "false"
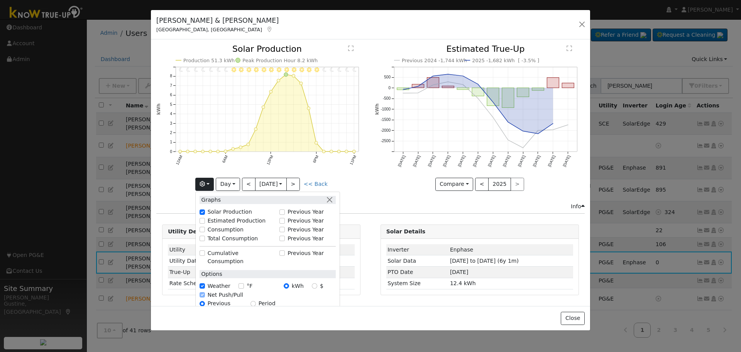
click at [209, 237] on label "Total Consumption" at bounding box center [233, 238] width 51 height 8
click at [205, 237] on input "Total Consumption" at bounding box center [202, 237] width 5 height 5
checkbox input "true"
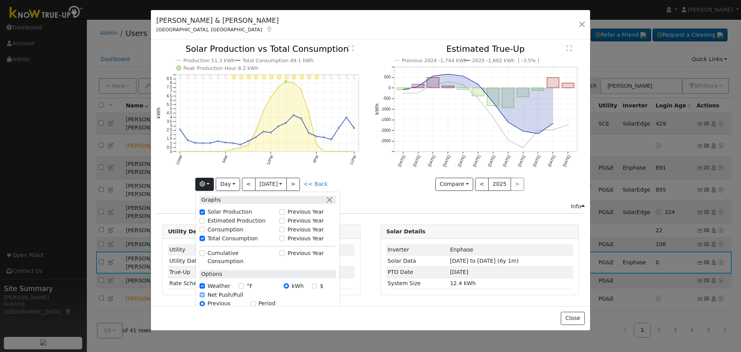
click at [206, 227] on div "Consumption" at bounding box center [238, 229] width 76 height 8
click at [197, 228] on div "Consumption" at bounding box center [237, 229] width 84 height 9
click at [203, 228] on input "Consumption" at bounding box center [202, 229] width 5 height 5
checkbox input "true"
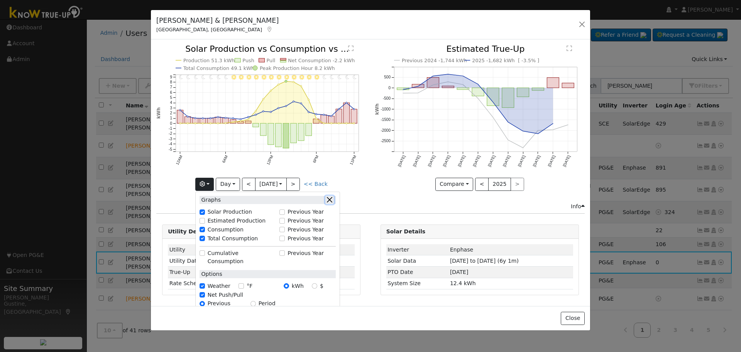
click at [329, 196] on button "button" at bounding box center [329, 200] width 8 height 8
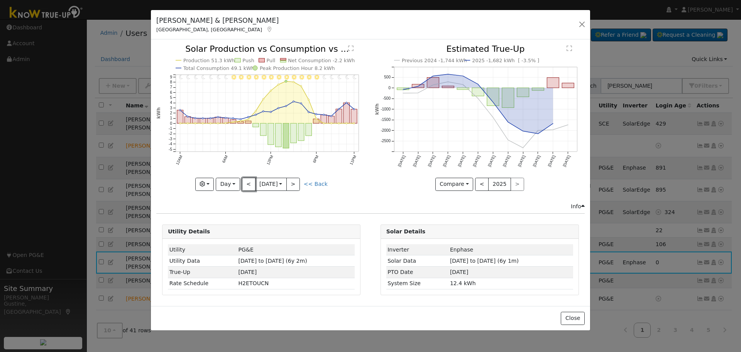
click at [245, 185] on button "<" at bounding box center [249, 184] width 14 height 13
click at [300, 186] on button ">" at bounding box center [293, 184] width 14 height 13
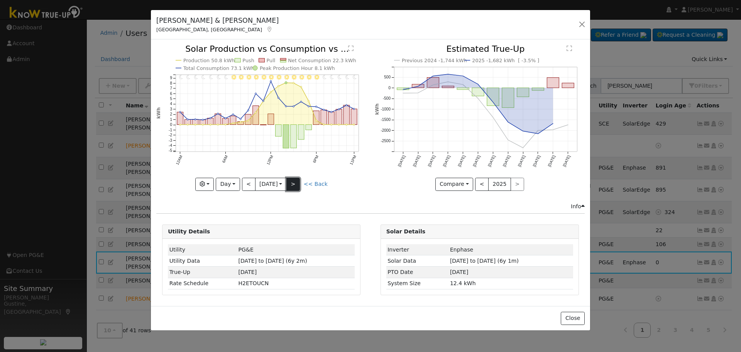
click at [300, 186] on button ">" at bounding box center [293, 184] width 14 height 13
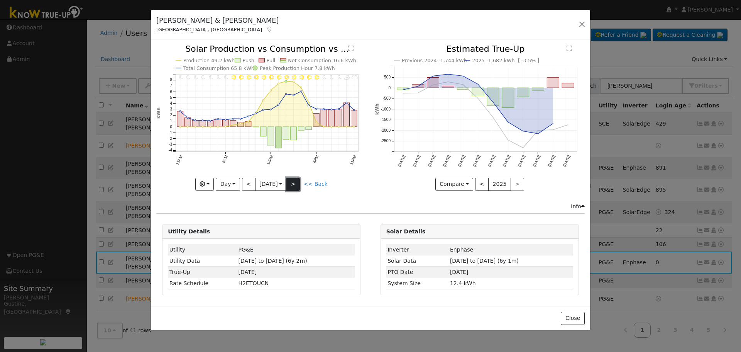
click at [300, 186] on button ">" at bounding box center [293, 184] width 14 height 13
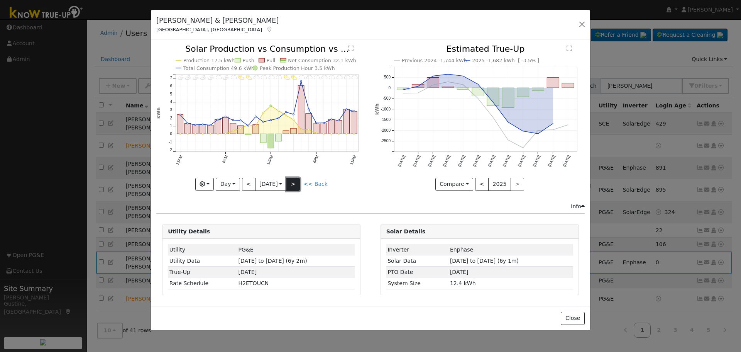
click at [300, 186] on button ">" at bounding box center [293, 184] width 14 height 13
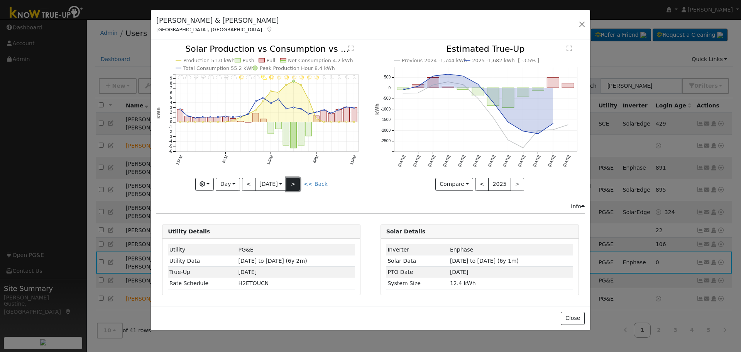
click at [300, 186] on button ">" at bounding box center [293, 184] width 14 height 13
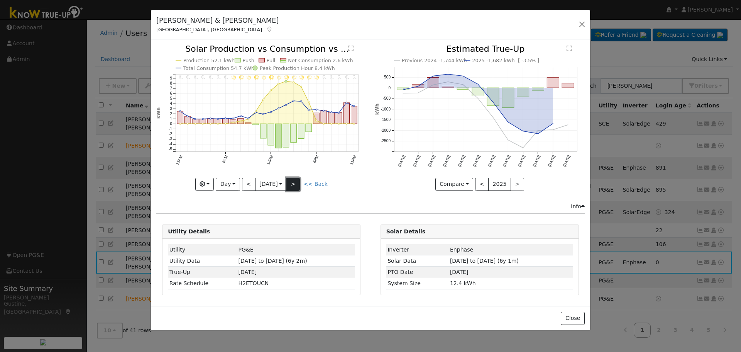
click at [300, 186] on button ">" at bounding box center [293, 184] width 14 height 13
click at [300, 185] on button ">" at bounding box center [293, 184] width 14 height 13
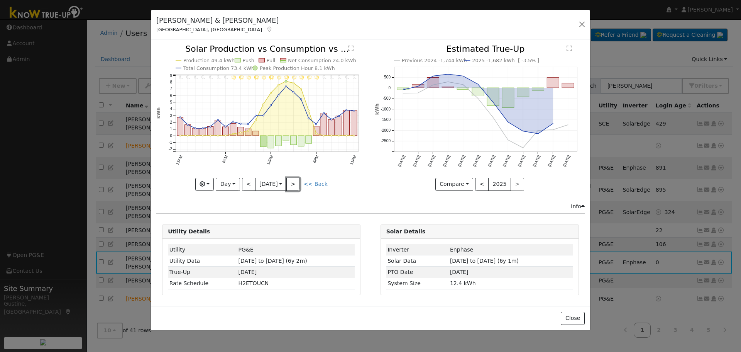
click at [300, 180] on button ">" at bounding box center [293, 184] width 14 height 13
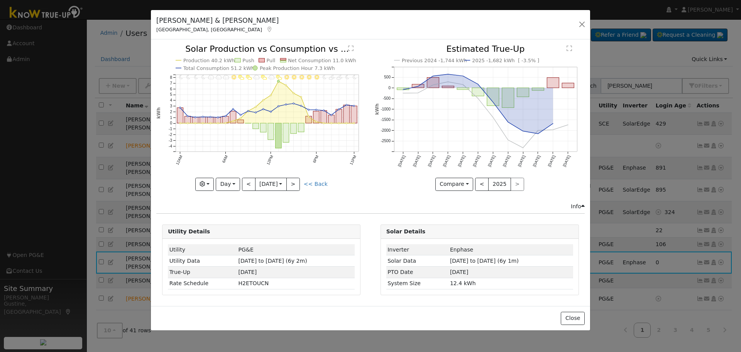
click at [299, 176] on icon "11PM - MostlyClear 10PM - MostlyClear 9PM - PartlyCloudy 8PM - PartlyCloudy 7PM…" at bounding box center [261, 117] width 210 height 145
click at [300, 181] on button ">" at bounding box center [293, 184] width 14 height 13
click at [296, 183] on button ">" at bounding box center [293, 184] width 14 height 13
type input "2025-09-26"
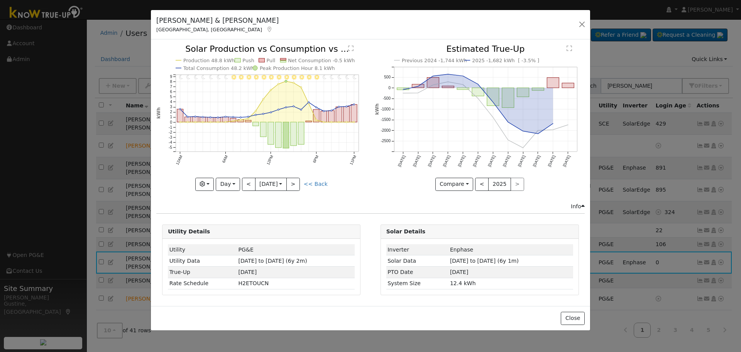
click at [588, 27] on div "Daniel & Barbara Douglas Fresno, CA Default Account Default Account 4130 West E…" at bounding box center [370, 25] width 439 height 30
click at [581, 26] on button "button" at bounding box center [582, 24] width 11 height 11
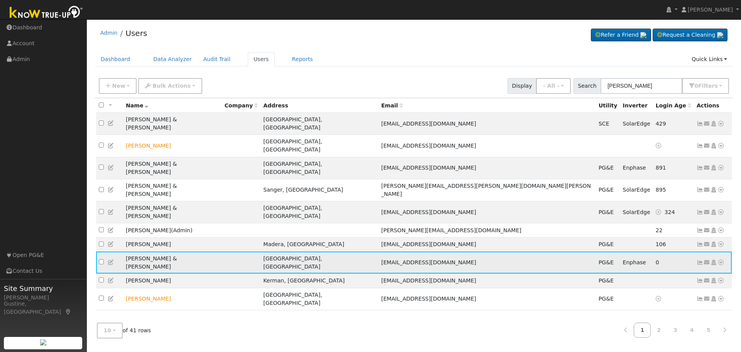
click at [720, 258] on link at bounding box center [720, 262] width 7 height 8
click at [714, 270] on link "Data Analyzer" at bounding box center [696, 275] width 56 height 11
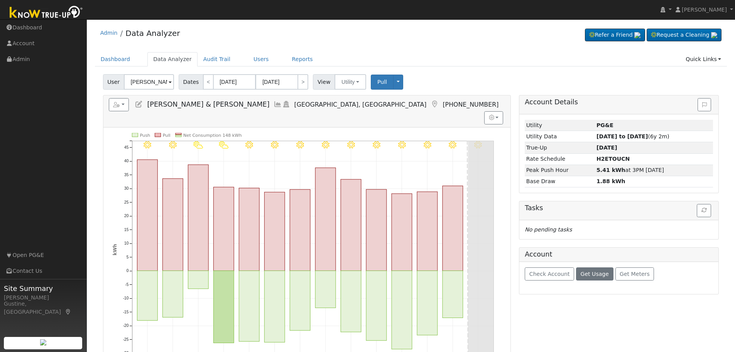
drag, startPoint x: 595, startPoint y: 263, endPoint x: 595, endPoint y: 272, distance: 8.9
click at [595, 268] on div "Check Account Get Usage Get Meters" at bounding box center [618, 278] width 199 height 32
click at [595, 272] on span "Get Usage" at bounding box center [595, 274] width 28 height 6
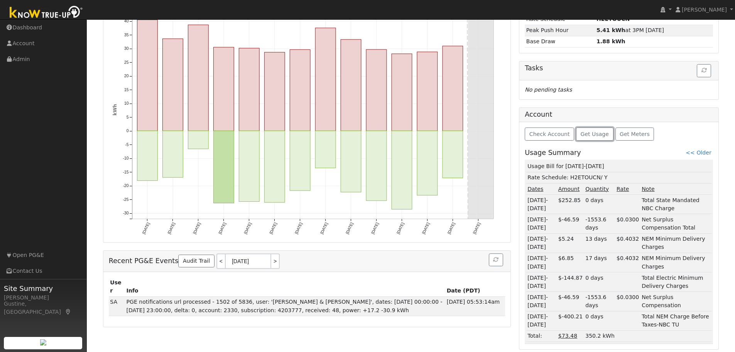
scroll to position [142, 0]
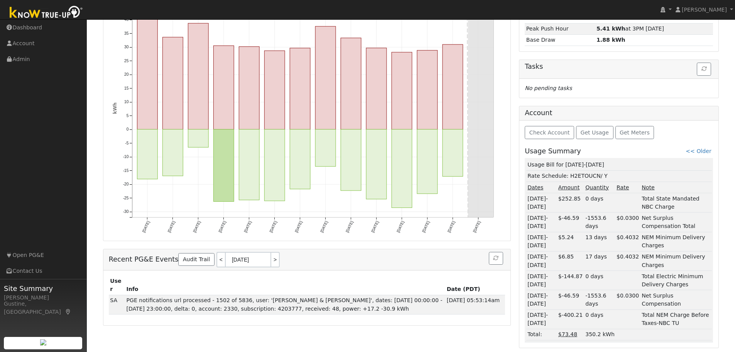
click at [698, 151] on link "<< Older" at bounding box center [698, 151] width 25 height 6
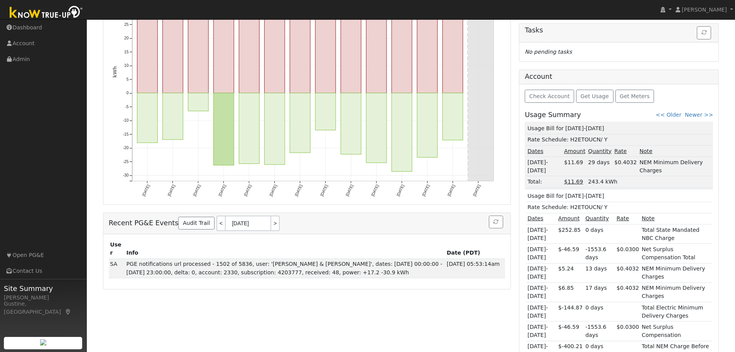
scroll to position [209, 0]
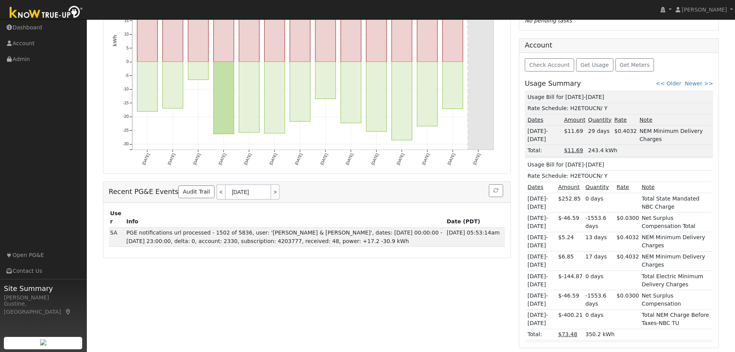
drag, startPoint x: 595, startPoint y: 167, endPoint x: 565, endPoint y: 169, distance: 30.9
click at [565, 169] on td "Usage Bill for [DATE]-[DATE]" at bounding box center [619, 164] width 186 height 11
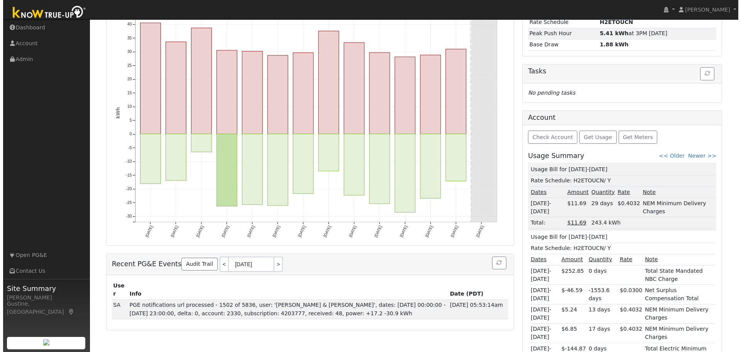
scroll to position [55, 0]
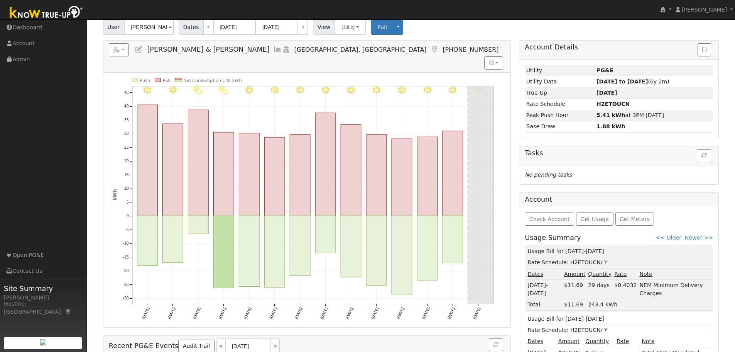
click at [388, 242] on icon "9/29 - MostlyClear 9/28 - Clear 9/27 - Clear 9/26 - Clear 9/25 - MostlyClear 9/…" at bounding box center [307, 204] width 389 height 253
click at [387, 243] on icon "9/29 - MostlyClear 9/28 - Clear 9/27 - Clear 9/26 - Clear 9/25 - MostlyClear 9/…" at bounding box center [307, 204] width 389 height 253
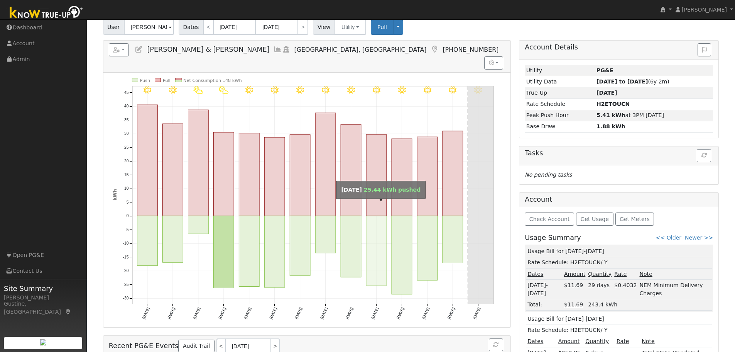
click at [381, 244] on rect "onclick=""" at bounding box center [376, 251] width 20 height 70
type input "[DATE]"
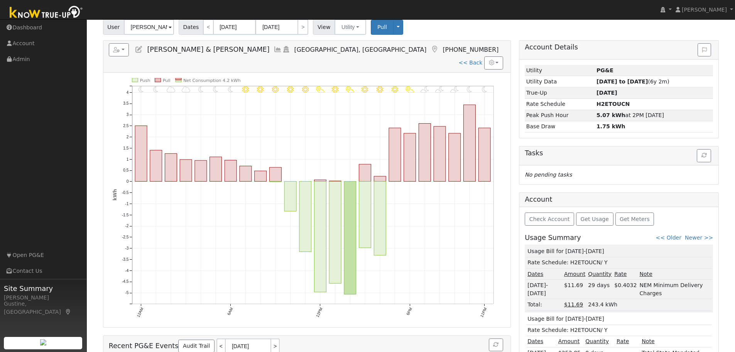
click at [274, 50] on icon at bounding box center [278, 49] width 8 height 7
